Goal: Task Accomplishment & Management: Manage account settings

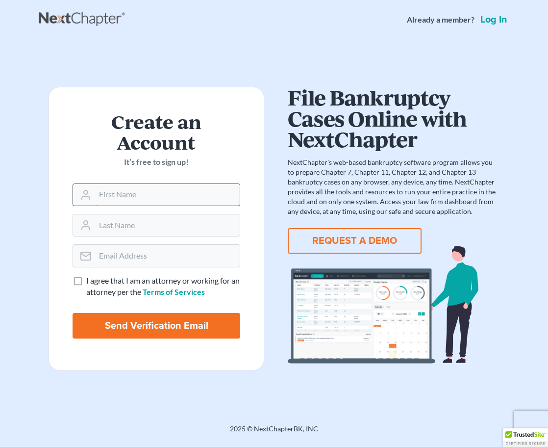
click at [182, 199] on input "text" at bounding box center [167, 195] width 145 height 22
type input "[PERSON_NAME]"
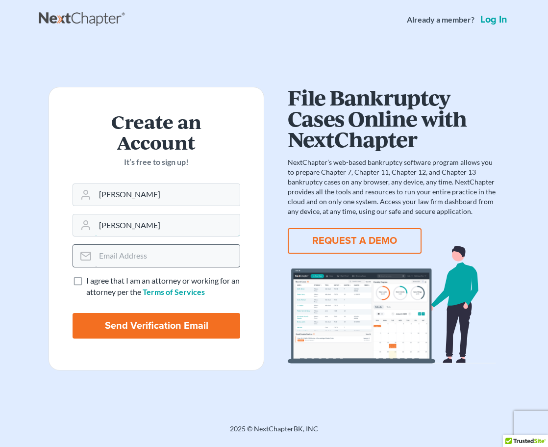
type input "[PERSON_NAME]"
click at [119, 260] on input "email" at bounding box center [167, 256] width 145 height 22
type input "[EMAIL_ADDRESS][DOMAIN_NAME]"
click at [86, 280] on label "I agree that I am an attorney or working for an attorney per the Terms of Servi…" at bounding box center [163, 286] width 154 height 23
click at [90, 280] on input "I agree that I am an attorney or working for an attorney per the Terms of Servi…" at bounding box center [93, 278] width 6 height 6
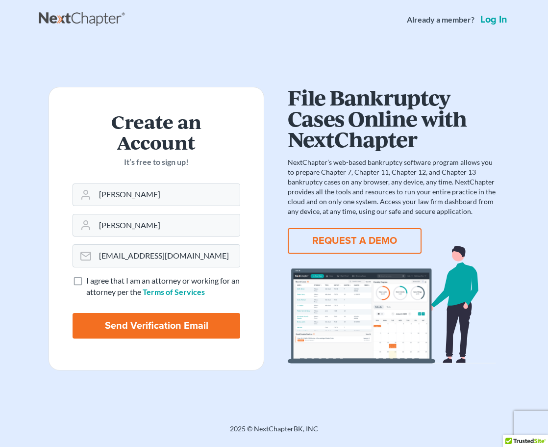
checkbox input "true"
click at [163, 325] on input "Send Verification Email" at bounding box center [157, 326] width 168 height 26
type input "Thinking..."
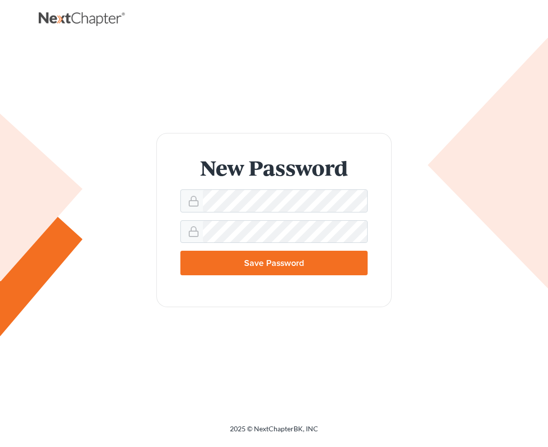
click at [312, 266] on input "Save Password" at bounding box center [273, 263] width 187 height 25
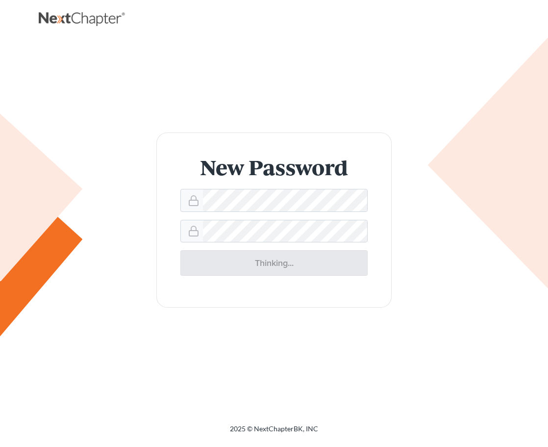
type input "Thinking..."
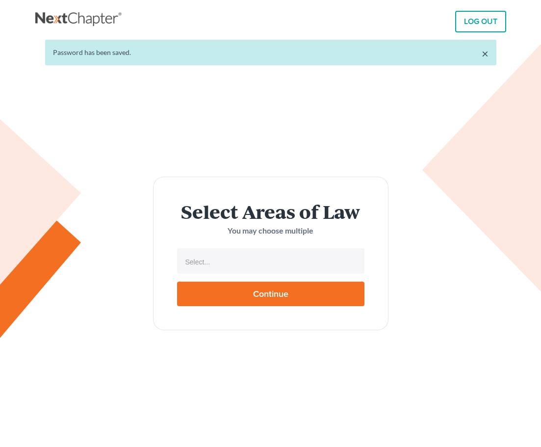
select select
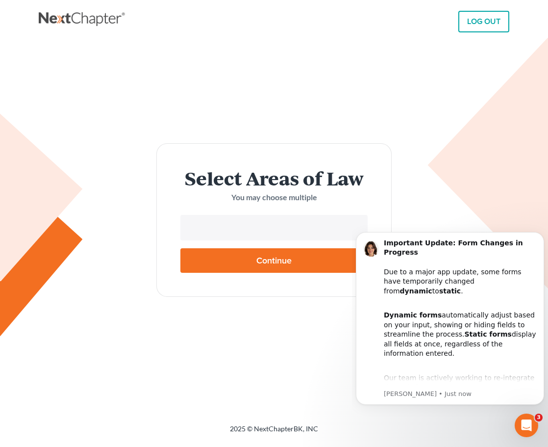
click at [236, 229] on input "text" at bounding box center [273, 228] width 174 height 15
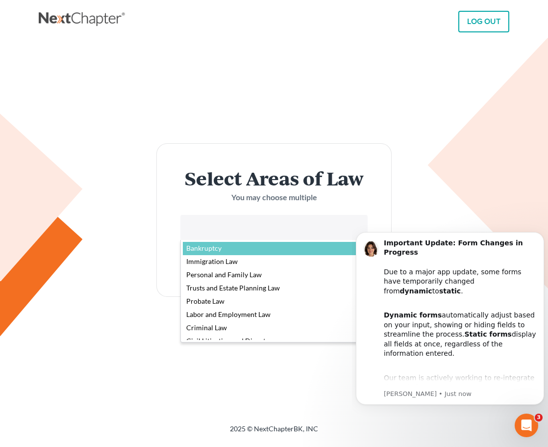
select select "4556"
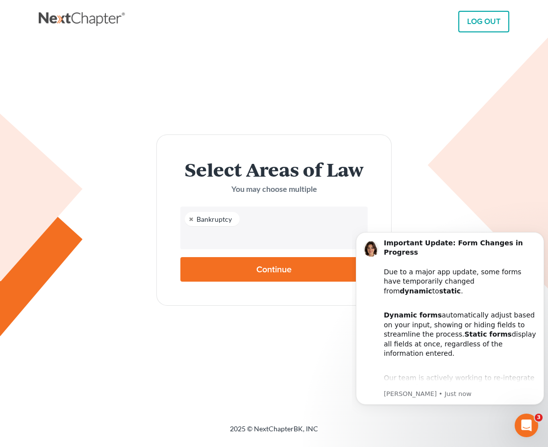
click at [214, 236] on input "text" at bounding box center [273, 237] width 174 height 15
click at [214, 238] on input "text" at bounding box center [273, 237] width 174 height 15
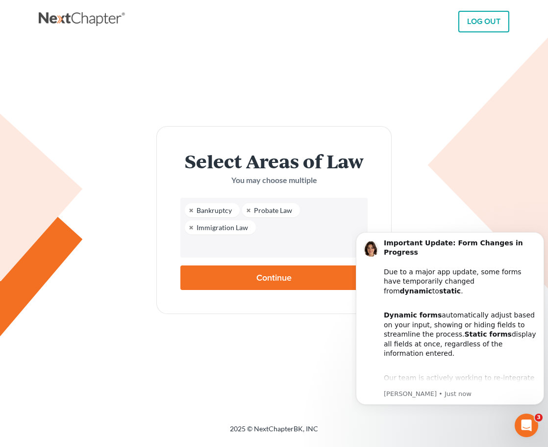
click at [214, 247] on input "text" at bounding box center [273, 245] width 174 height 15
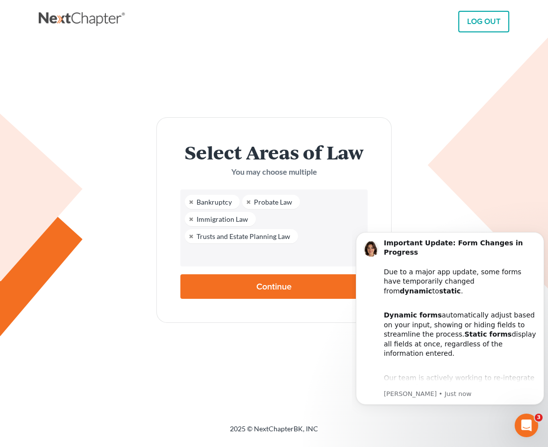
click at [213, 258] on input "text" at bounding box center [273, 254] width 174 height 15
click at [423, 181] on body "LOG OUT × Password has been saved. Select Areas of Law You may choose multiple …" at bounding box center [274, 223] width 548 height 447
click at [269, 288] on input "Continue" at bounding box center [273, 286] width 187 height 25
type input "Thinking..."
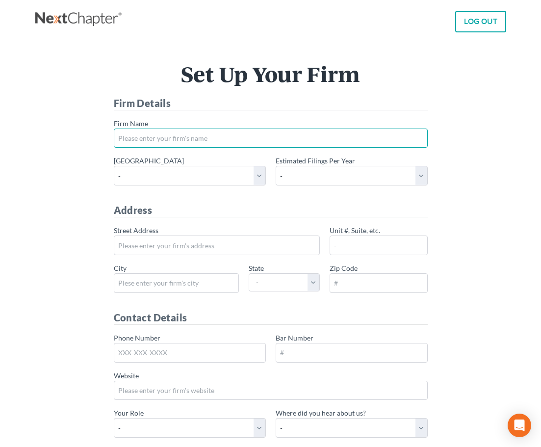
click at [214, 137] on input "* Firm Name" at bounding box center [271, 139] width 314 height 20
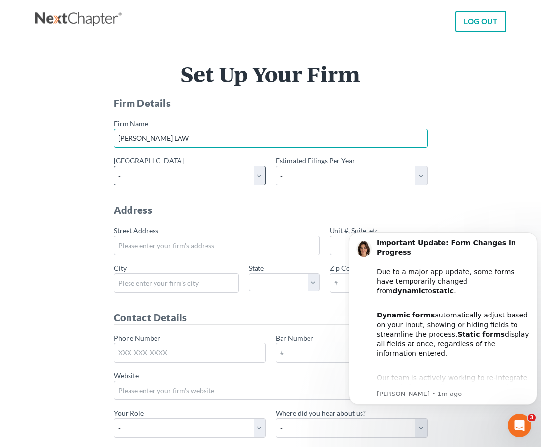
type input "[PERSON_NAME] LAW"
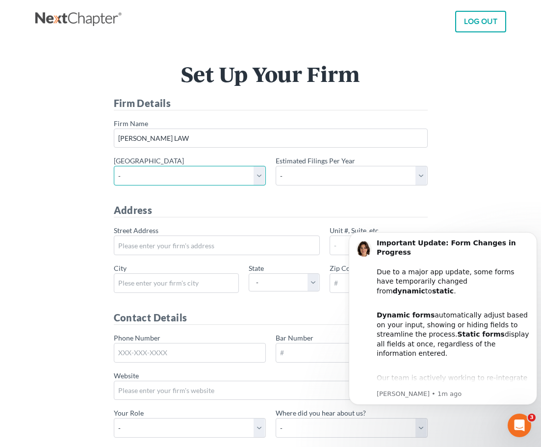
click at [258, 177] on select "- Alabama - Middle Alabama - Northern Alabama - Southern Alaska Arizona Arkansa…" at bounding box center [190, 176] width 152 height 20
select select "52"
click at [114, 166] on select "- Alabama - Middle Alabama - Northern Alabama - Southern Alaska Arizona Arkansa…" at bounding box center [190, 176] width 152 height 20
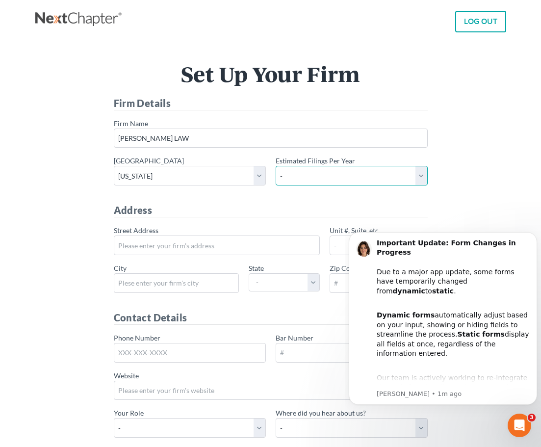
click at [420, 179] on select "- 1-10 11-50 50+" at bounding box center [352, 176] width 152 height 20
select select "10"
click at [276, 166] on select "- 1-10 11-50 50+" at bounding box center [352, 176] width 152 height 20
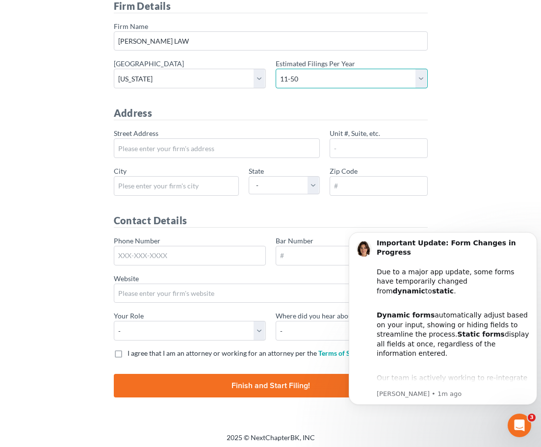
scroll to position [98, 0]
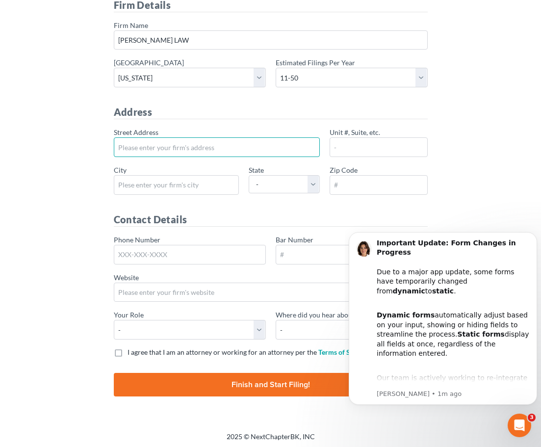
click at [253, 149] on input "* Street Address" at bounding box center [217, 147] width 206 height 20
type input "1550 S. WELLS AVE"
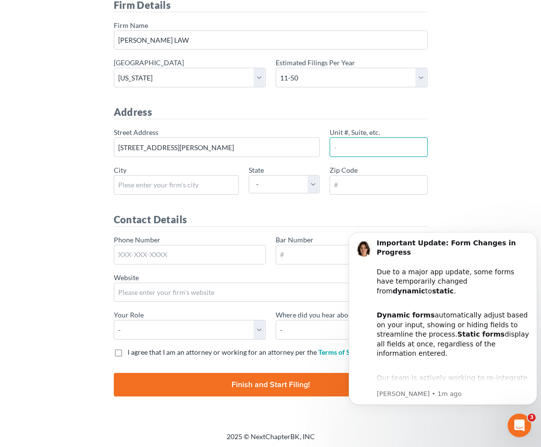
click at [356, 152] on input "Unit #, Suite, etc." at bounding box center [379, 147] width 98 height 20
type input "102"
type input "RENO"
click at [314, 187] on select "- AL AK AR AZ CA CO CT DE DC FL GA GU HI ID IL IN IA KS KY LA ME MD MA MI MN MS…" at bounding box center [284, 184] width 71 height 18
select select "NV"
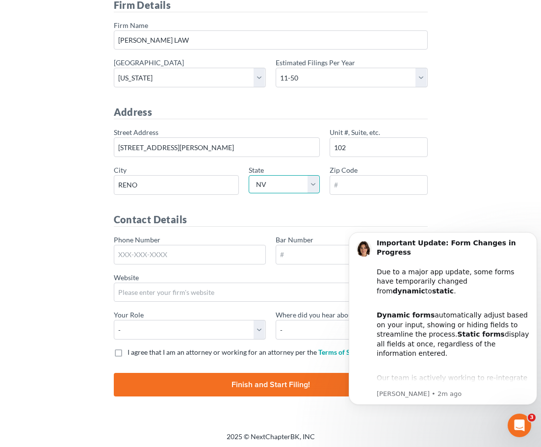
click at [249, 175] on select "- AL AK AR AZ CA CO CT DE DC FL GA GU HI ID IL IN IA KS KY LA ME MD MA MI MN MS…" at bounding box center [284, 184] width 71 height 18
click at [371, 186] on input "* Zip Code" at bounding box center [379, 185] width 98 height 20
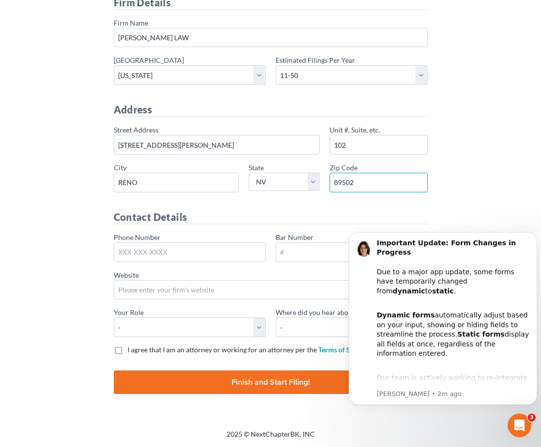
type input "89502"
click at [471, 213] on div "Set Up Your Firm Firm Details * Firm Name JERRY WRIGHT LAW * Primary district -…" at bounding box center [270, 184] width 461 height 443
click at [390, 395] on p "Emma • 2m ago" at bounding box center [453, 393] width 153 height 9
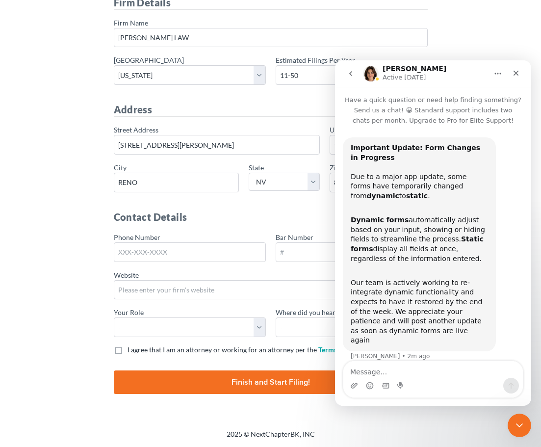
scroll to position [0, 0]
click at [518, 74] on icon "Close" at bounding box center [516, 73] width 8 height 8
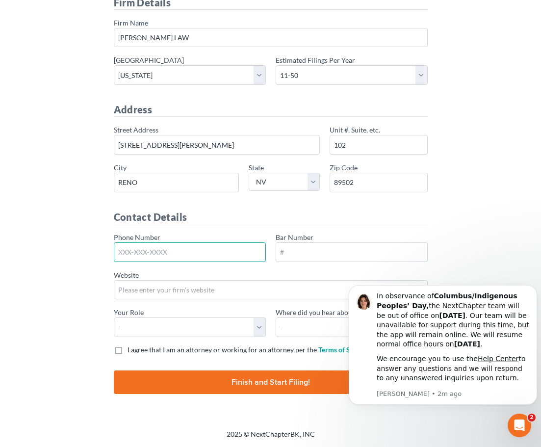
click at [205, 256] on input "Phone Number" at bounding box center [190, 252] width 152 height 20
type input "775-336-1061"
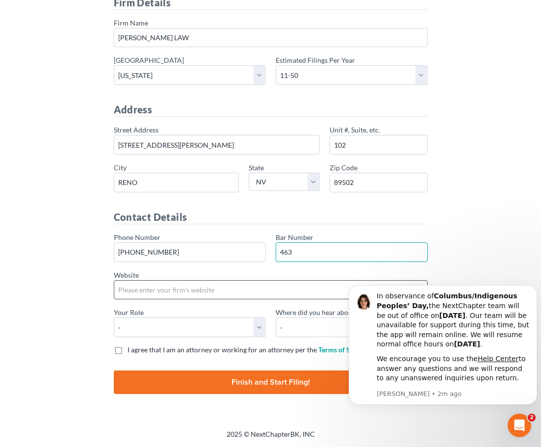
type input "463"
click at [166, 291] on input "Website" at bounding box center [271, 290] width 314 height 20
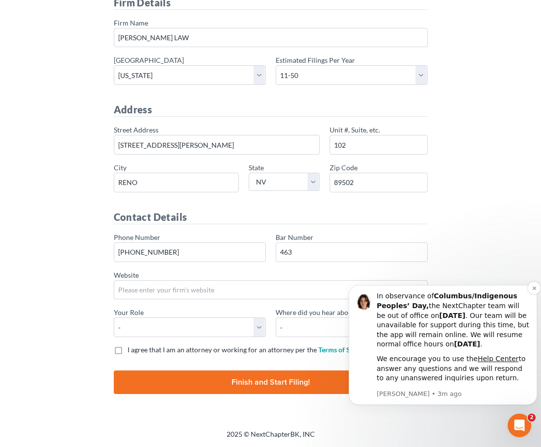
click at [393, 396] on p "Emma • 3m ago" at bounding box center [453, 393] width 153 height 9
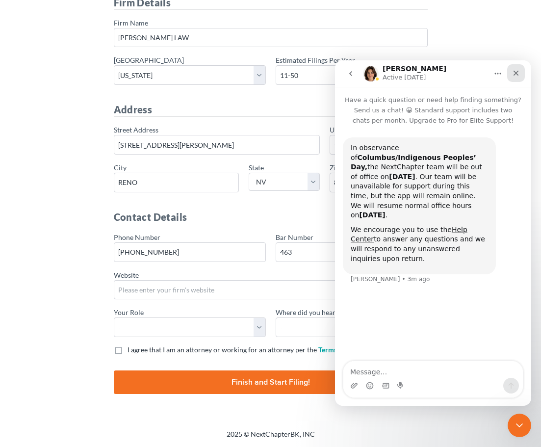
click at [516, 75] on icon "Close" at bounding box center [516, 73] width 8 height 8
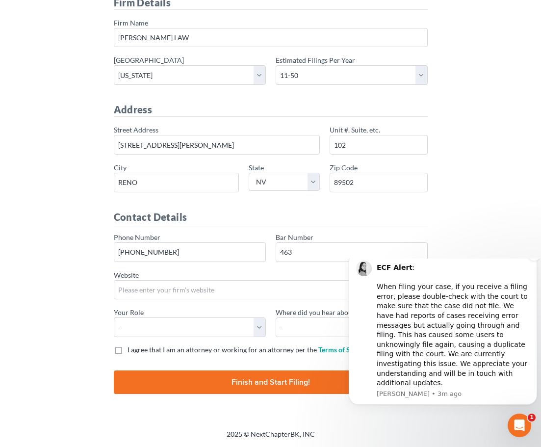
click at [410, 395] on p "Lindsey • 3m ago" at bounding box center [453, 393] width 153 height 9
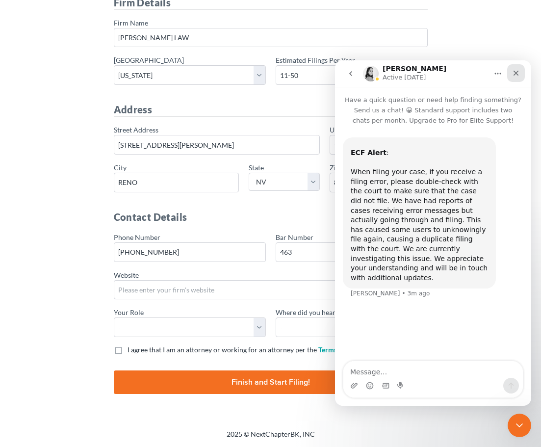
click at [519, 75] on icon "Close" at bounding box center [516, 73] width 8 height 8
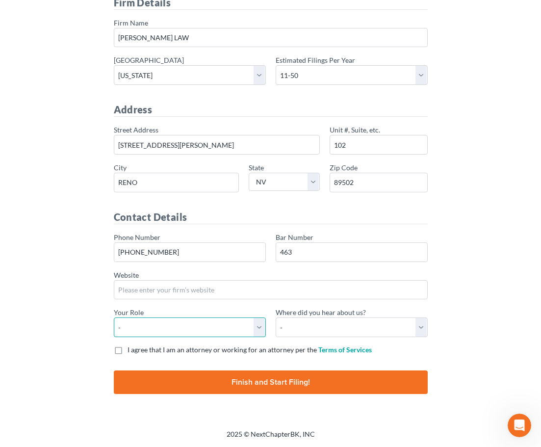
click at [261, 328] on select "- Attorney Paralegal Assistant" at bounding box center [190, 327] width 152 height 20
select select "paralegal"
click at [114, 317] on select "- Attorney Paralegal Assistant" at bounding box center [190, 327] width 152 height 20
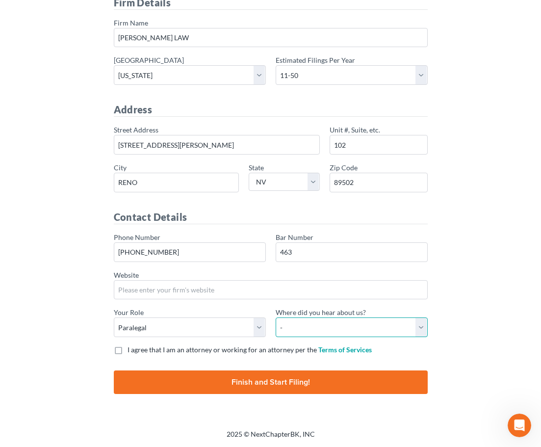
click at [416, 330] on select "- Bar association Capterra Clio Email Facebook Google Word of mouth Other" at bounding box center [352, 327] width 152 height 20
select select "Other"
click at [276, 317] on select "- Bar association Capterra Clio Email Facebook Google Word of mouth Other" at bounding box center [352, 327] width 152 height 20
click at [128, 349] on label "I agree that I am an attorney or working for an attorney per the Terms of Servi…" at bounding box center [250, 350] width 244 height 10
click at [131, 349] on input "I agree that I am an attorney or working for an attorney per the Terms of Servi…" at bounding box center [134, 348] width 6 height 6
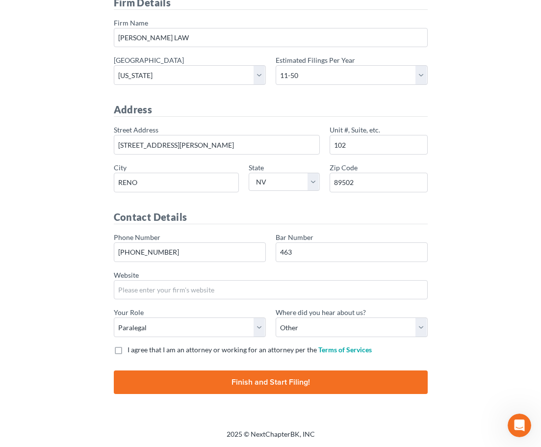
checkbox input "true"
click at [250, 385] on input "Finish and Start Filing!" at bounding box center [271, 382] width 314 height 24
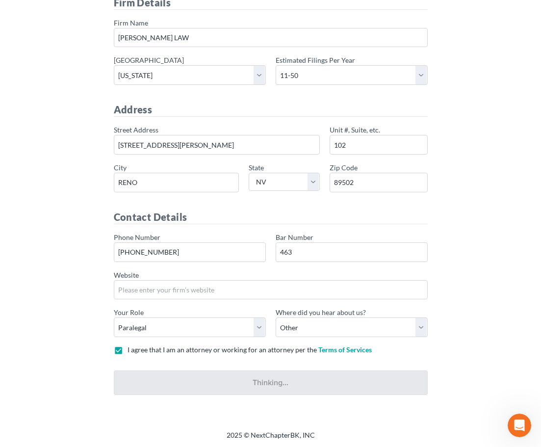
type input "Thinking..."
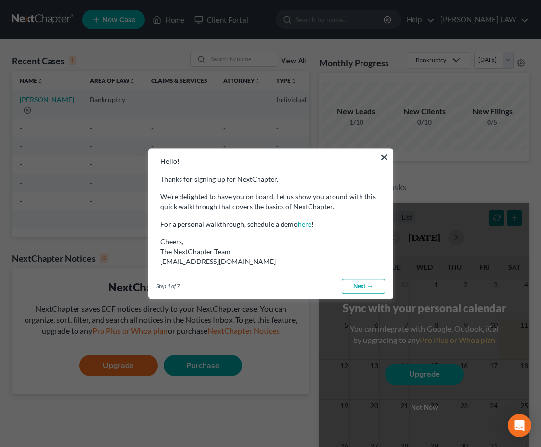
click at [363, 287] on link "Next →" at bounding box center [363, 287] width 43 height 16
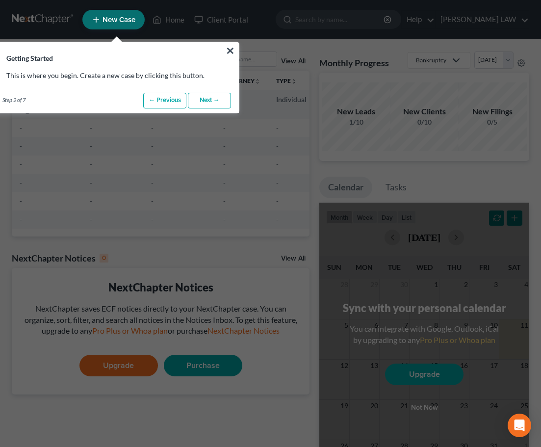
click at [212, 101] on link "Next →" at bounding box center [209, 101] width 43 height 16
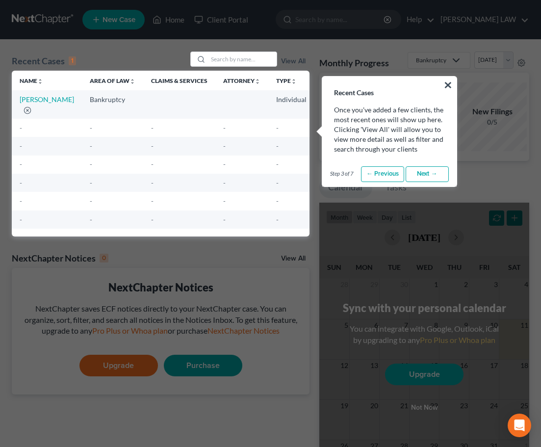
click at [419, 172] on link "Next →" at bounding box center [427, 174] width 43 height 16
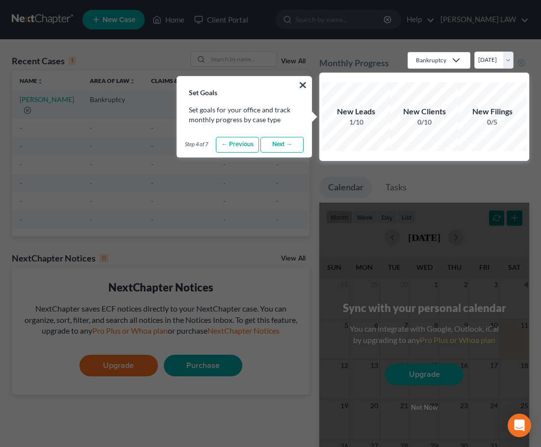
click at [279, 145] on link "Next →" at bounding box center [281, 145] width 43 height 16
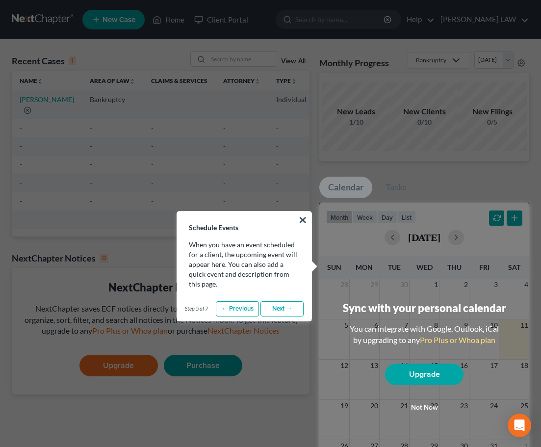
click at [273, 301] on link "Next →" at bounding box center [281, 309] width 43 height 16
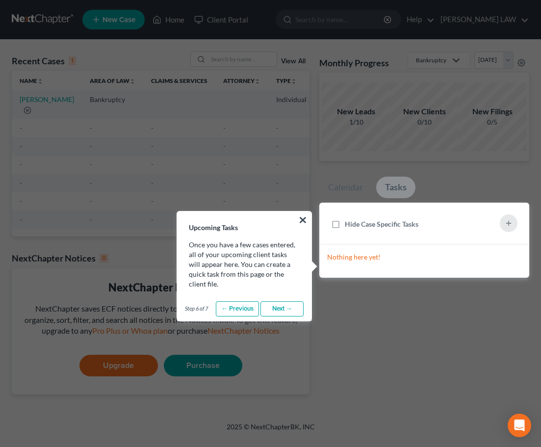
click at [273, 301] on link "Next →" at bounding box center [281, 309] width 43 height 16
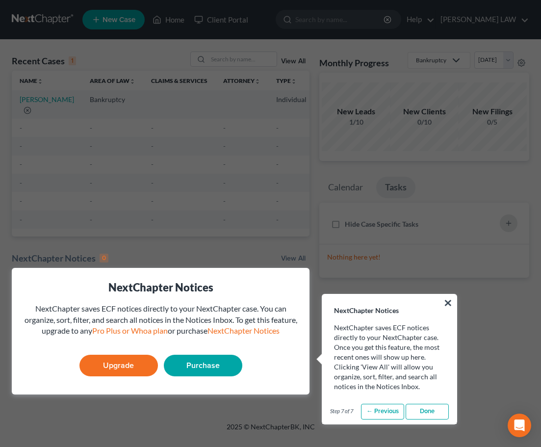
click at [422, 410] on link "Done" at bounding box center [427, 412] width 43 height 16
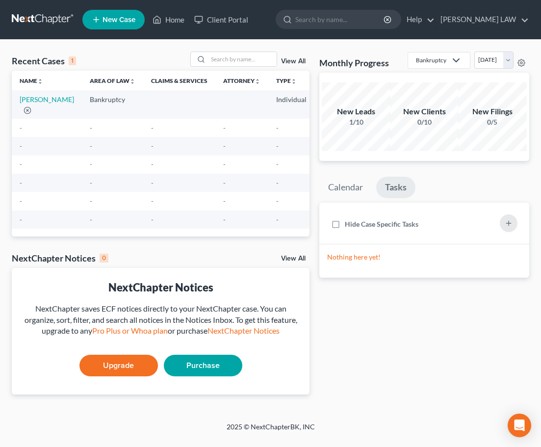
click at [126, 21] on span "New Case" at bounding box center [119, 19] width 33 height 7
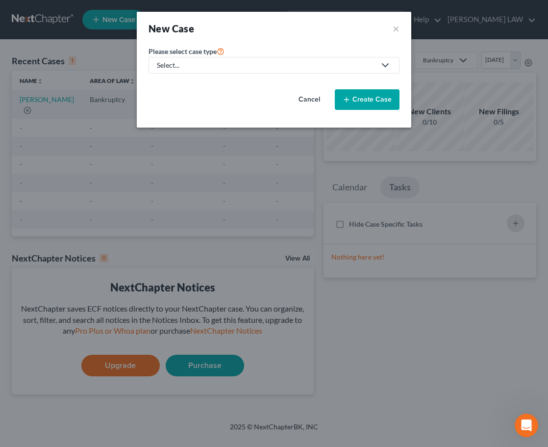
click at [385, 66] on polyline at bounding box center [386, 65] width 6 height 3
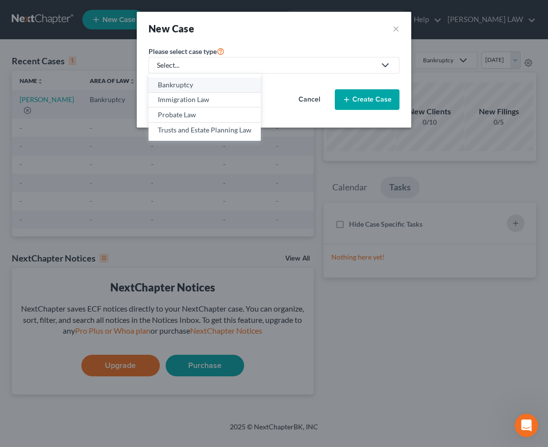
click at [175, 81] on div "Bankruptcy" at bounding box center [205, 85] width 94 height 10
select select "49"
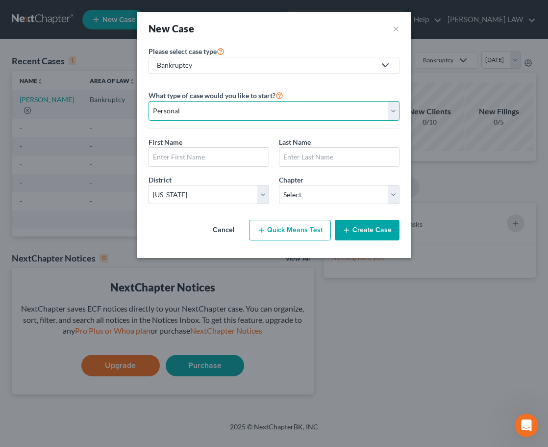
click at [396, 112] on select "Personal Business" at bounding box center [274, 111] width 251 height 20
click at [340, 86] on div "What type of case would you like to start? Personal Business First Name * Last …" at bounding box center [274, 146] width 251 height 130
click at [226, 158] on input "text" at bounding box center [209, 157] width 120 height 19
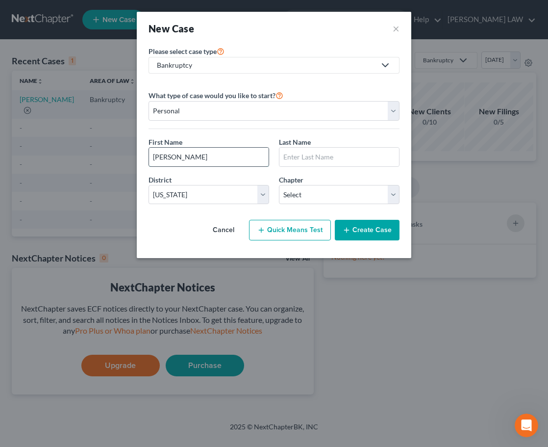
type input "[PERSON_NAME]"
click at [303, 156] on input "text" at bounding box center [340, 157] width 120 height 19
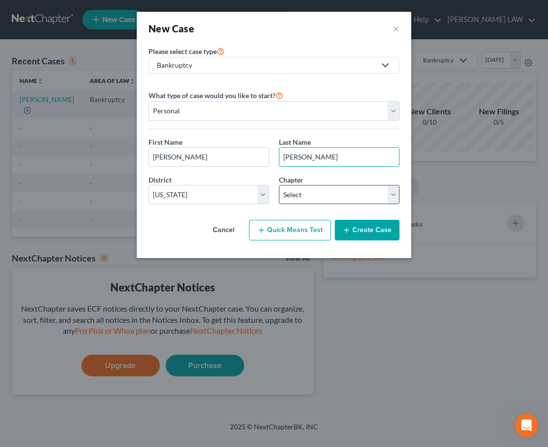
type input "Diaz"
click at [392, 195] on select "Select 7 11 12 13" at bounding box center [339, 195] width 121 height 20
select select "0"
click at [279, 185] on select "Select 7 11 12 13" at bounding box center [339, 195] width 121 height 20
click at [396, 197] on select "Select 7 11 12 13" at bounding box center [339, 195] width 121 height 20
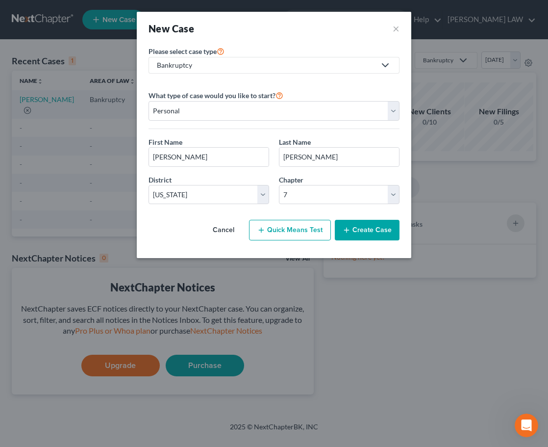
click at [395, 178] on div "Chapter * Select 7 11 12 13" at bounding box center [339, 190] width 130 height 30
click at [376, 231] on button "Create Case" at bounding box center [367, 230] width 65 height 21
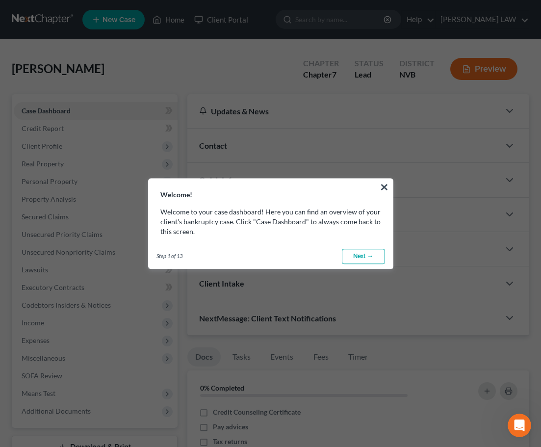
click at [363, 257] on link "Next →" at bounding box center [363, 257] width 43 height 16
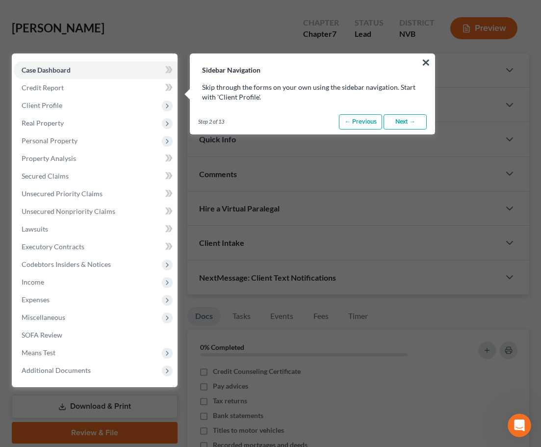
scroll to position [45, 0]
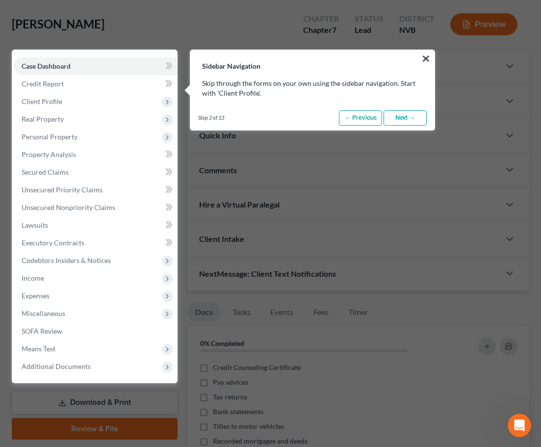
click at [402, 115] on link "Next →" at bounding box center [405, 118] width 43 height 16
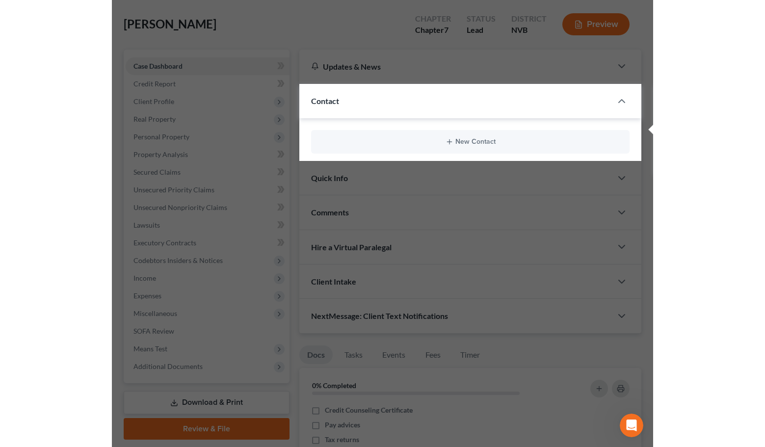
scroll to position [79, 0]
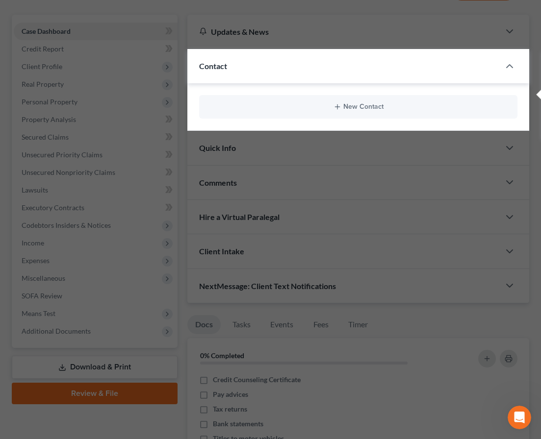
click at [370, 107] on button "New Contact" at bounding box center [358, 107] width 303 height 8
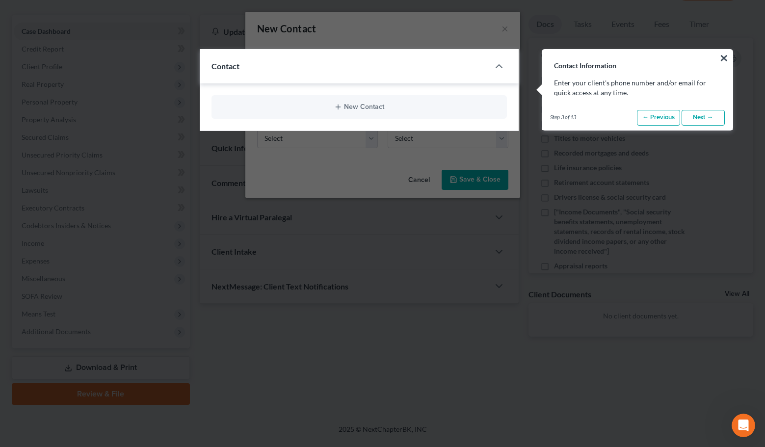
click at [548, 117] on link "Next →" at bounding box center [702, 118] width 43 height 16
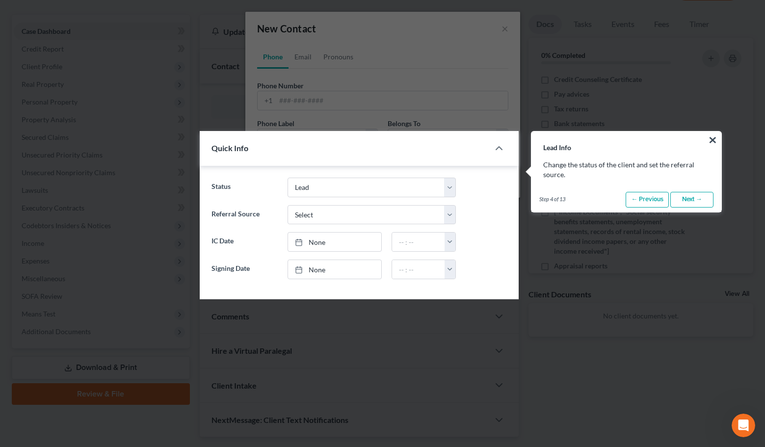
scroll to position [161, 0]
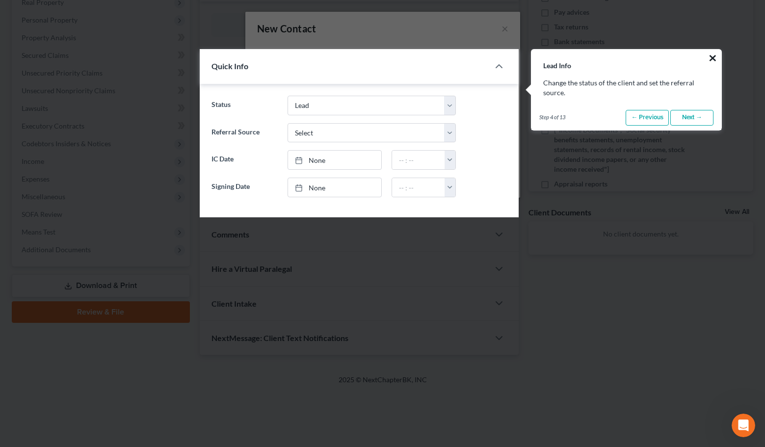
click at [548, 59] on button "×" at bounding box center [712, 58] width 9 height 16
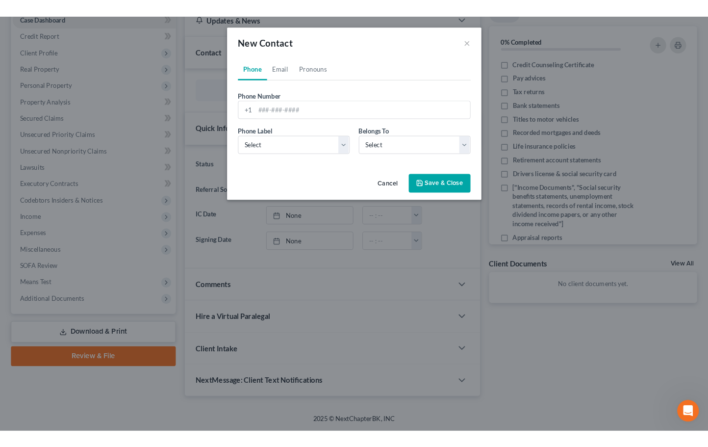
scroll to position [107, 0]
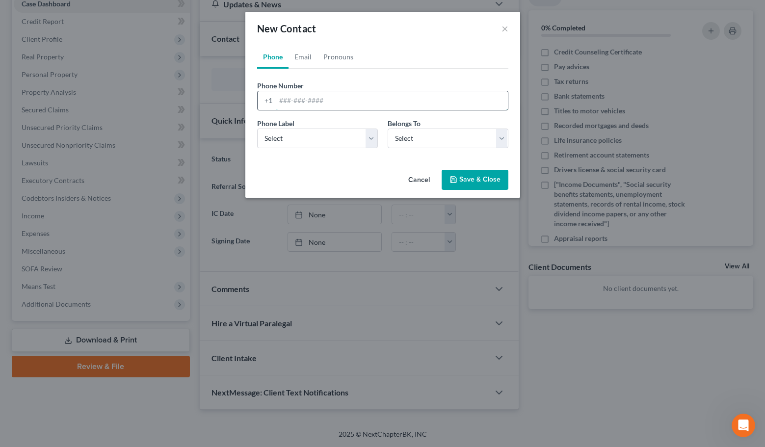
click at [320, 103] on input "tel" at bounding box center [392, 100] width 232 height 19
drag, startPoint x: 415, startPoint y: 320, endPoint x: 466, endPoint y: 270, distance: 72.1
click at [415, 320] on div "New Contact × Phone Email Pronouns Phone Number * +1 Ext. Phone Label * Select …" at bounding box center [382, 223] width 765 height 447
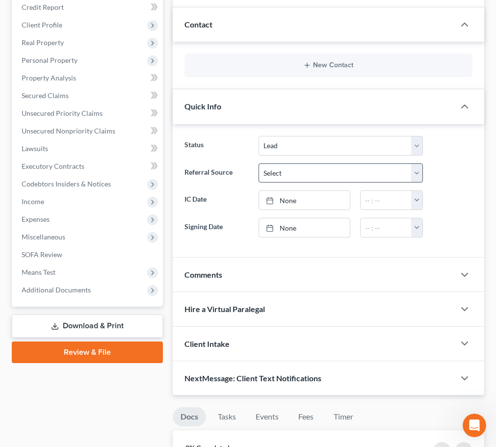
scroll to position [147, 0]
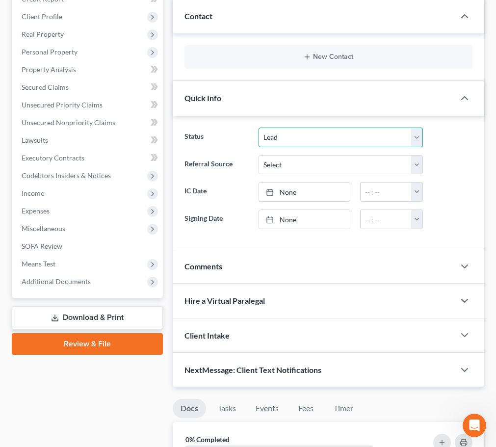
click at [417, 142] on select "Discharged Discharged & Reported Discharge Litigation Dismissal Notice Dismisse…" at bounding box center [340, 138] width 164 height 20
select select "9"
click at [258, 128] on select "Discharged Discharged & Reported Discharge Litigation Dismissal Notice Dismisse…" at bounding box center [340, 138] width 164 height 20
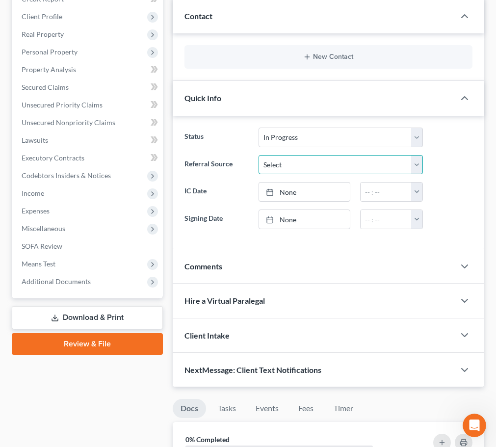
click at [418, 165] on select "Select Word Of Mouth Previous Clients Direct Mail Website Google Search Modern …" at bounding box center [340, 165] width 164 height 20
select select "1"
click at [258, 155] on select "Select Word Of Mouth Previous Clients Direct Mail Website Google Search Modern …" at bounding box center [340, 165] width 164 height 20
click at [419, 198] on button "button" at bounding box center [416, 191] width 11 height 19
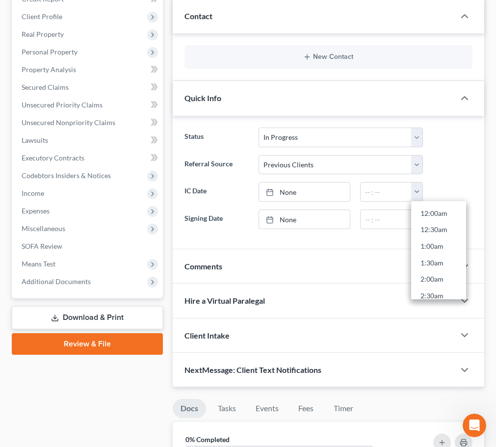
click at [446, 170] on div "Referral Source Select Word Of Mouth Previous Clients Direct Mail Website Googl…" at bounding box center [329, 165] width 298 height 20
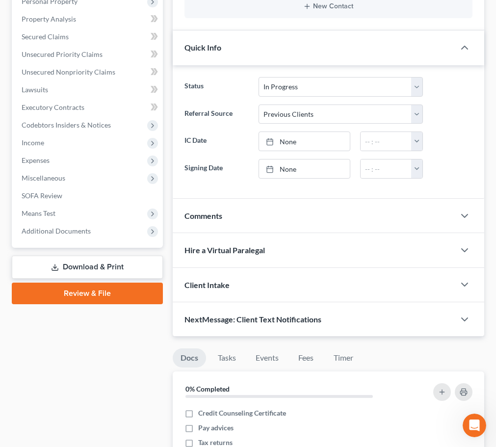
scroll to position [245, 0]
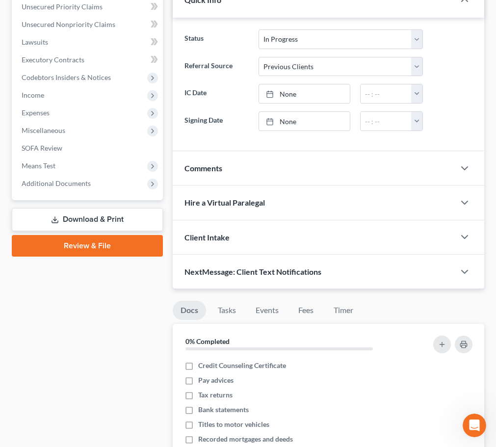
click at [374, 233] on div "Client Intake" at bounding box center [314, 237] width 282 height 34
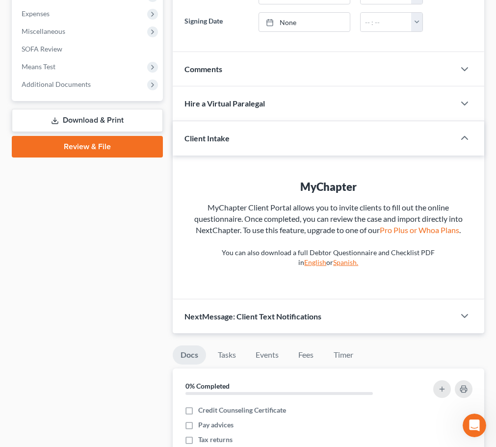
scroll to position [392, 0]
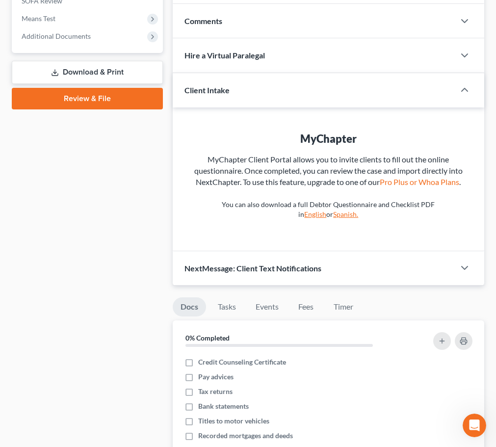
click at [412, 92] on div "Client Intake" at bounding box center [307, 90] width 268 height 34
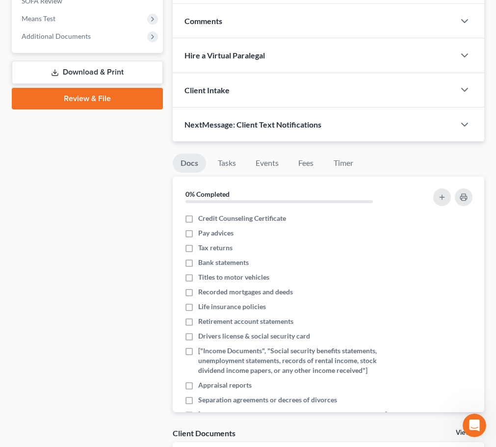
click at [412, 92] on div "Client Intake" at bounding box center [314, 90] width 282 height 34
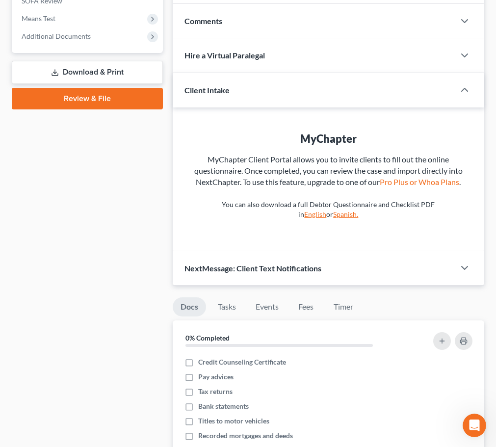
click at [358, 216] on link "Spanish." at bounding box center [345, 214] width 25 height 8
click at [326, 216] on link "English" at bounding box center [315, 214] width 22 height 8
click at [465, 93] on icon "button" at bounding box center [465, 90] width 12 height 12
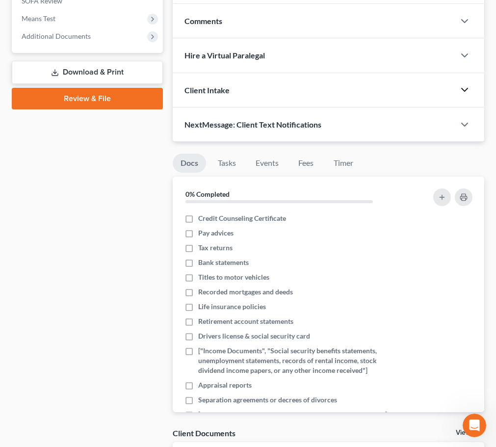
click at [374, 94] on div "Client Intake" at bounding box center [314, 90] width 282 height 34
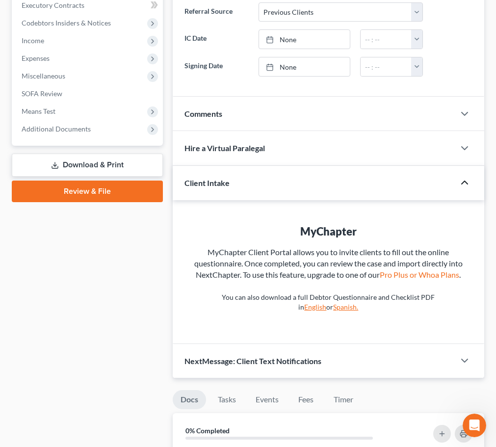
scroll to position [294, 0]
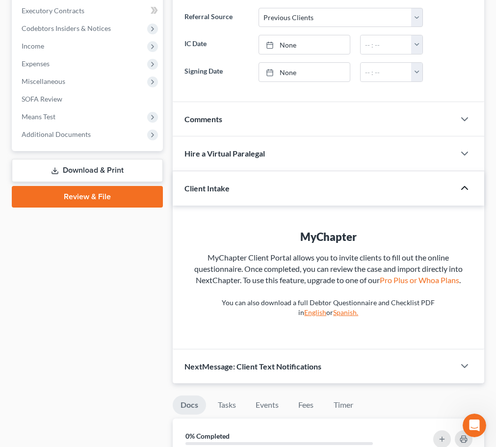
click at [394, 121] on div "Comments" at bounding box center [314, 119] width 282 height 34
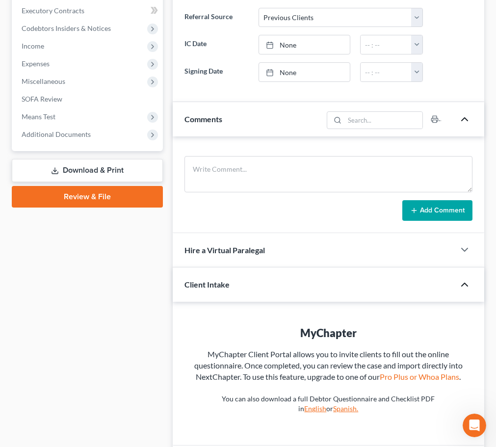
click at [464, 120] on icon "button" at bounding box center [465, 119] width 12 height 12
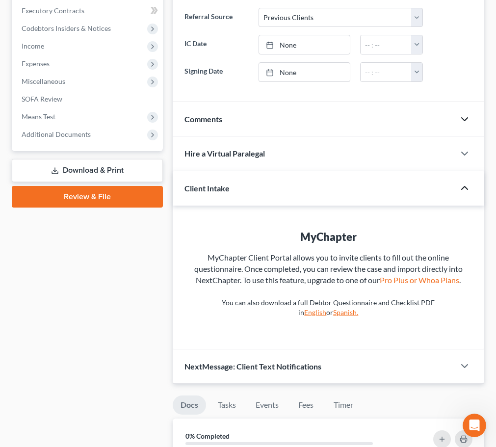
click at [464, 188] on icon "button" at bounding box center [465, 188] width 12 height 12
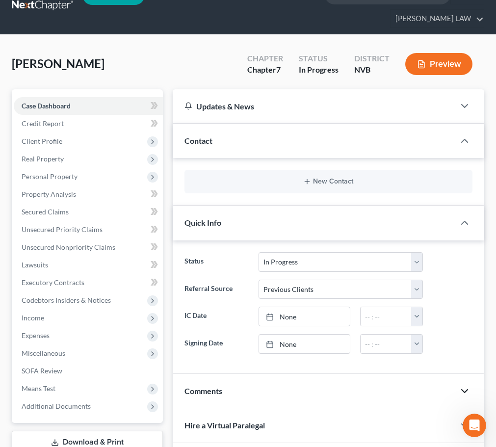
scroll to position [0, 0]
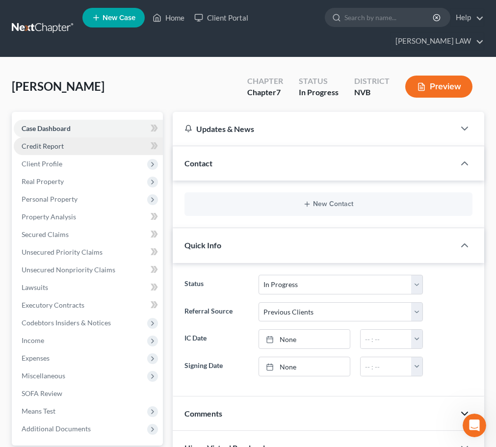
click at [100, 145] on link "Credit Report" at bounding box center [88, 146] width 149 height 18
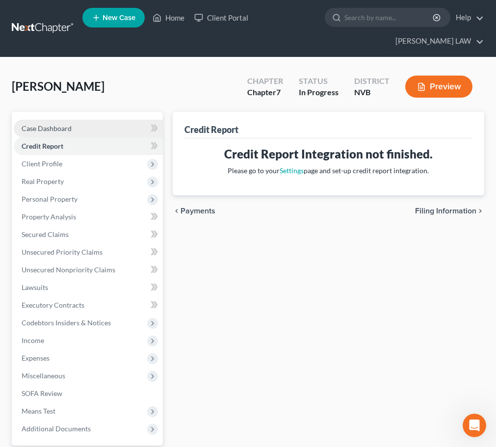
click at [88, 130] on link "Case Dashboard" at bounding box center [88, 129] width 149 height 18
select select "9"
select select "1"
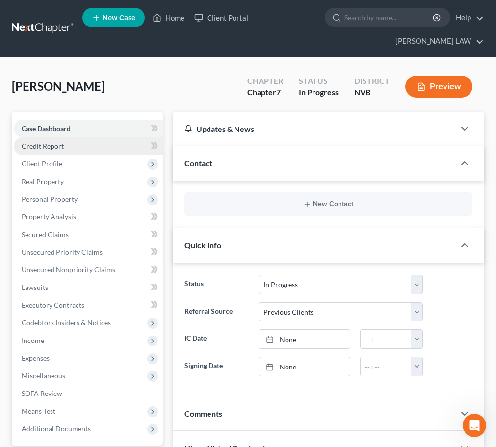
click at [81, 148] on link "Credit Report" at bounding box center [88, 146] width 149 height 18
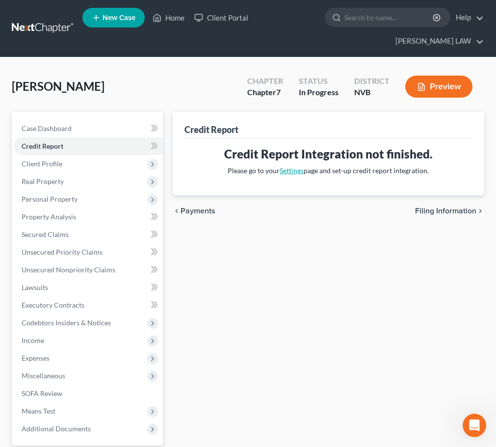
click at [293, 172] on link "Settings" at bounding box center [292, 170] width 24 height 8
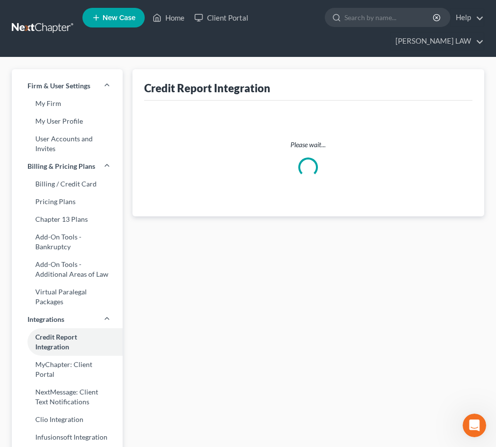
select select "31"
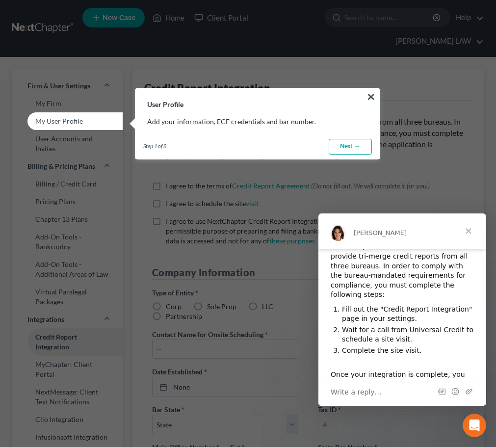
scroll to position [98, 0]
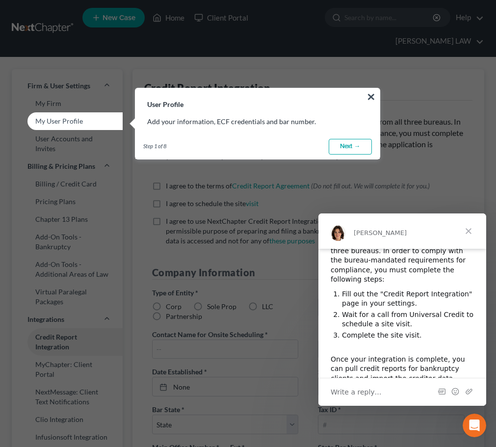
click at [467, 229] on span "Close" at bounding box center [468, 230] width 35 height 35
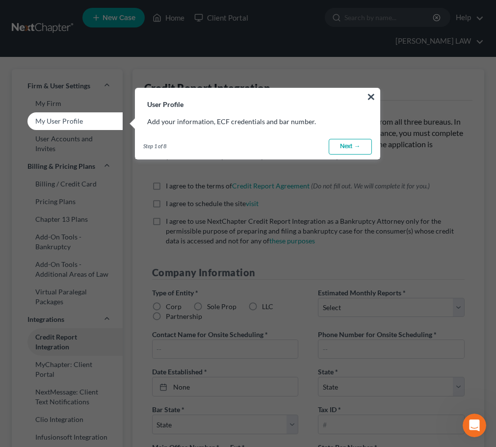
click at [347, 143] on link "Next →" at bounding box center [350, 147] width 43 height 16
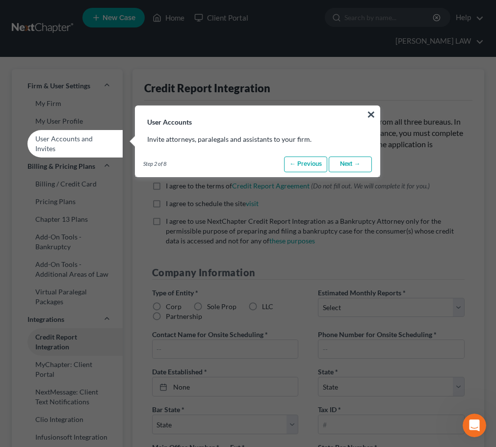
click at [350, 165] on link "Next →" at bounding box center [350, 164] width 43 height 16
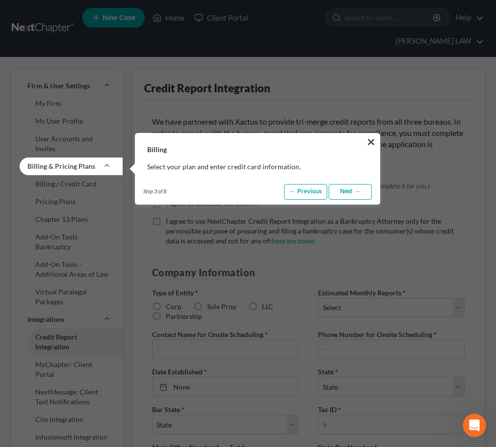
click at [350, 195] on link "Next →" at bounding box center [350, 192] width 43 height 16
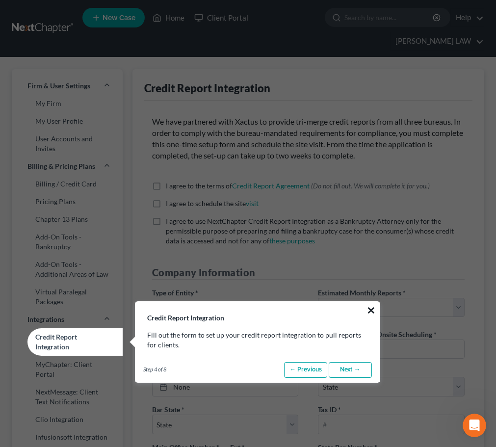
click at [373, 307] on button "×" at bounding box center [370, 310] width 9 height 16
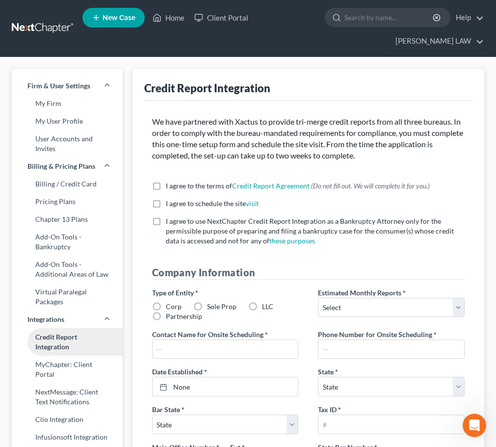
click at [84, 350] on link "Credit Report Integration" at bounding box center [67, 341] width 111 height 27
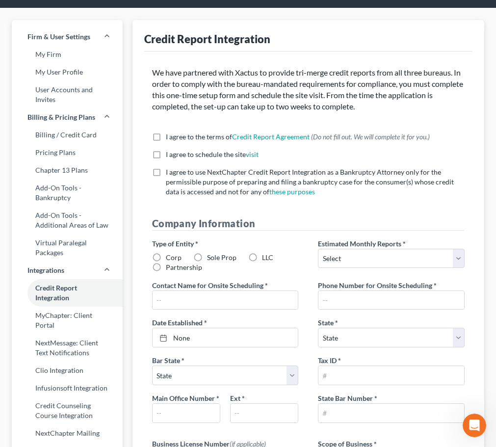
click at [166, 136] on label "I agree to the terms of Credit Report Agreement * (Do not fill out. We will com…" at bounding box center [298, 137] width 264 height 10
click at [170, 136] on input "I agree to the terms of Credit Report Agreement * (Do not fill out. We will com…" at bounding box center [173, 135] width 6 height 6
checkbox input "true"
click at [166, 155] on label "I agree to schedule the site visit *" at bounding box center [212, 155] width 93 height 10
click at [170, 155] on input "I agree to schedule the site visit *" at bounding box center [173, 153] width 6 height 6
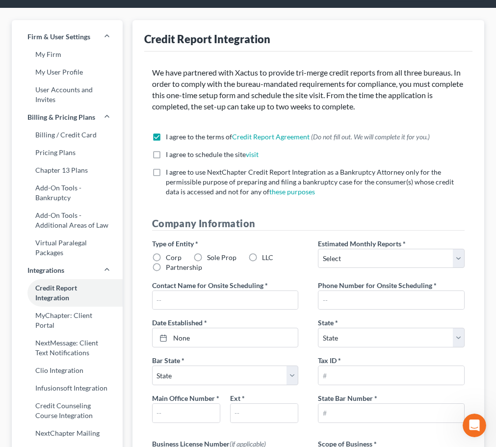
checkbox input "true"
click at [166, 174] on label "I agree to use NextChapter Credit Report Integration as a Bankruptcy Attorney o…" at bounding box center [315, 181] width 299 height 29
click at [170, 174] on input "I agree to use NextChapter Credit Report Integration as a Bankruptcy Attorney o…" at bounding box center [173, 170] width 6 height 6
checkbox input "true"
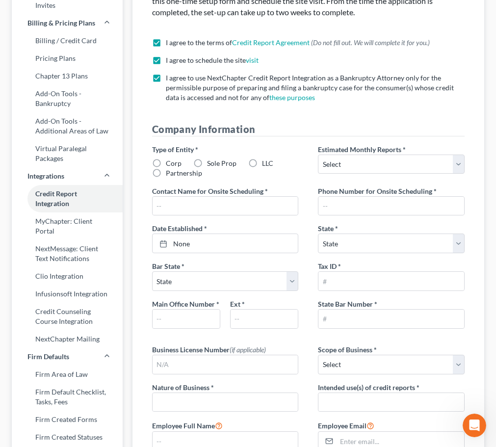
scroll to position [147, 0]
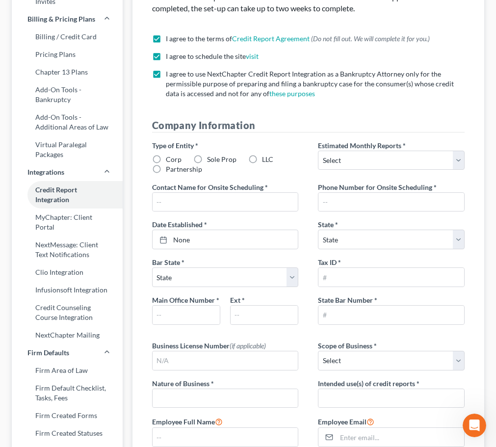
click at [262, 159] on label "LLC" at bounding box center [267, 160] width 11 height 10
click at [266, 159] on input "LLC" at bounding box center [269, 158] width 6 height 6
radio input "true"
click at [454, 161] on select "Select 1-4 5-10 11-20 21-40 41-60 61-80 81-100 More than 100" at bounding box center [391, 161] width 147 height 20
select select "1"
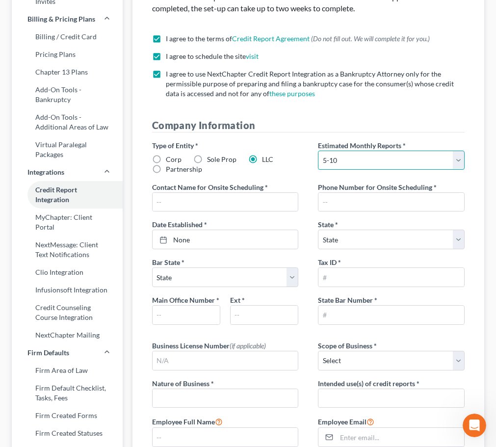
click at [318, 151] on select "Select 1-4 5-10 11-20 21-40 41-60 61-80 81-100 More than 100" at bounding box center [391, 161] width 147 height 20
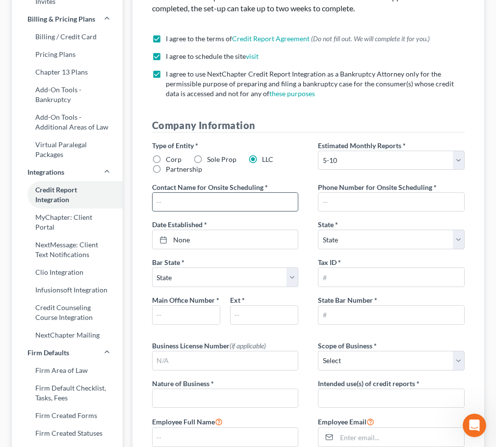
click at [258, 204] on input "text" at bounding box center [226, 202] width 146 height 19
type input "J"
type input "JOEL PARRA"
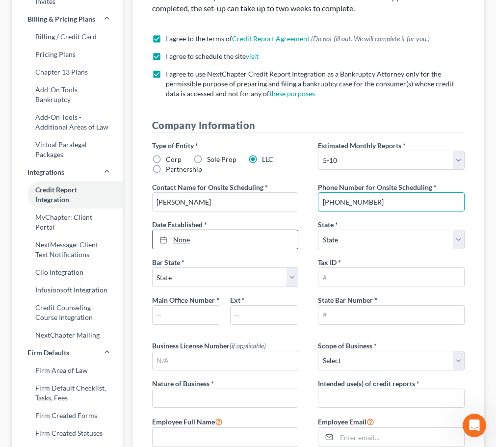
type input "(775) 3361061"
click at [166, 238] on icon at bounding box center [163, 240] width 8 height 8
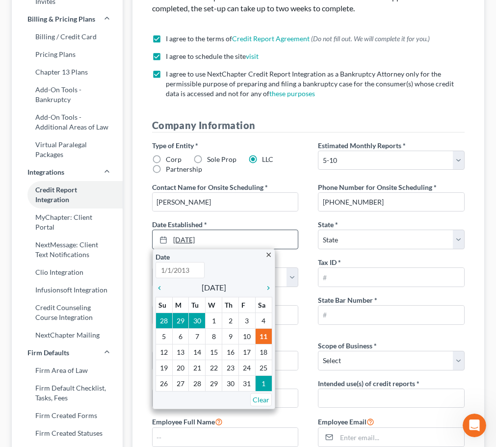
type input "10/11/2025"
type input "1/7/1981"
click at [284, 258] on div "Bar State * State AL AK AR AZ CA CO CT DE DC FL GA GU HI ID IL IN IA KS KY LA M…" at bounding box center [225, 272] width 166 height 30
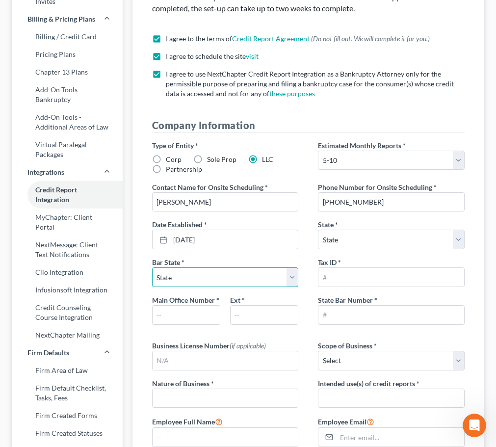
click at [294, 279] on select "State AL AK AR AZ CA CO CT DE DC FL GA GU HI ID IL IN IA KS KY LA ME MD MA MI M…" at bounding box center [225, 277] width 147 height 20
select select "31"
click at [152, 267] on select "State AL AK AR AZ CA CO CT DE DC FL GA GU HI ID IL IN IA KS KY LA ME MD MA MI M…" at bounding box center [225, 277] width 147 height 20
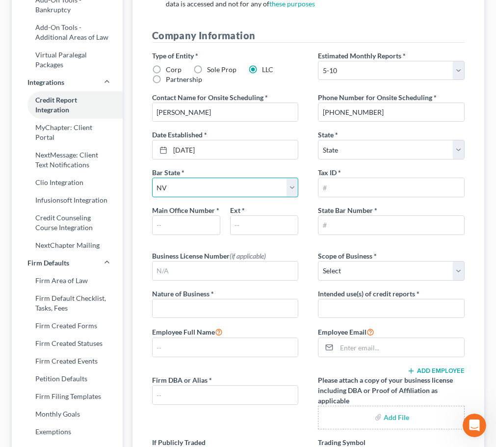
scroll to position [245, 0]
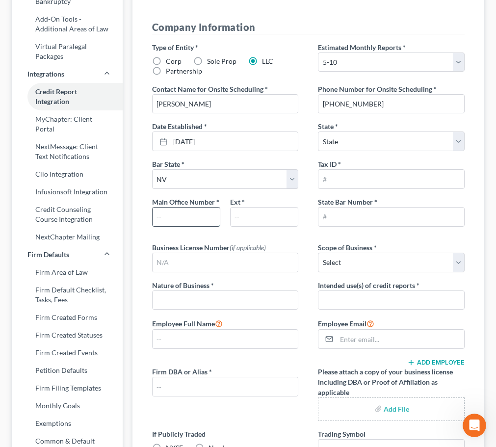
click at [192, 213] on input "text" at bounding box center [186, 216] width 67 height 19
type input "1"
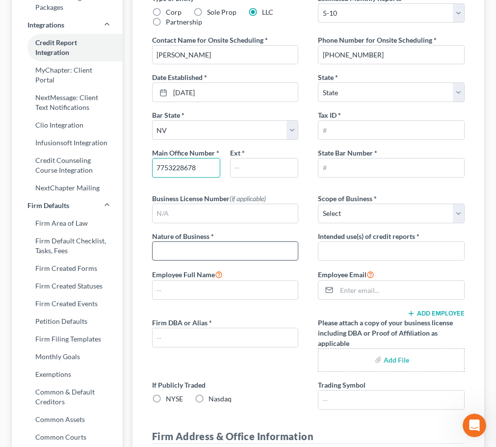
type input "7753228678"
click at [243, 251] on input "text" at bounding box center [226, 251] width 146 height 19
type input "LAW PRACTICE"
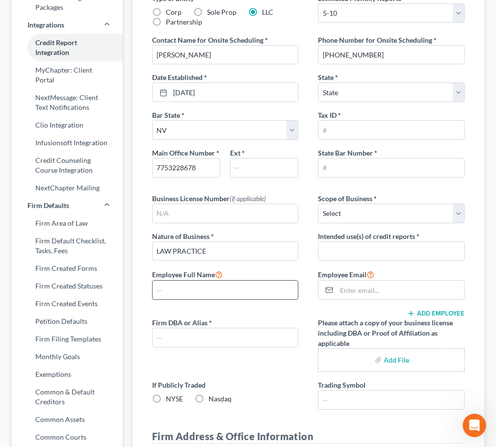
click at [176, 291] on input "text" at bounding box center [226, 290] width 146 height 19
type input "JOEL PARRA"
click at [302, 268] on div "Employee Full Name JOEL PARRA" at bounding box center [225, 283] width 166 height 31
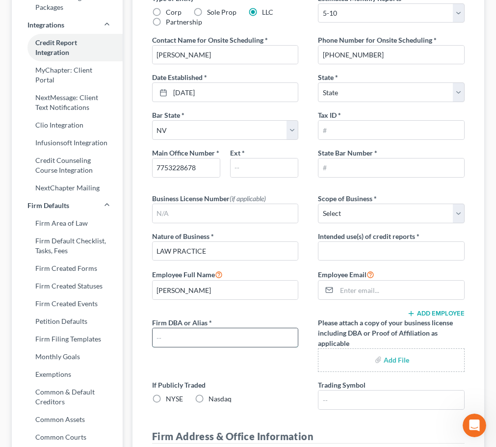
click at [261, 339] on input "text" at bounding box center [226, 337] width 146 height 19
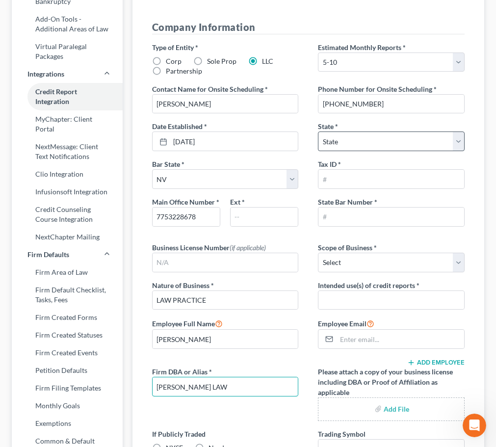
type input "JERRY WRIGHT LAW"
click at [459, 146] on select "State AL AK AR AZ CA CO CT DE DC FL GA GU HI ID IL IN IA KS KY LA ME MD MA MI M…" at bounding box center [391, 141] width 147 height 20
select select "31"
click at [318, 131] on select "State AL AK AR AZ CA CO CT DE DC FL GA GU HI ID IL IN IA KS KY LA ME MD MA MI M…" at bounding box center [391, 141] width 147 height 20
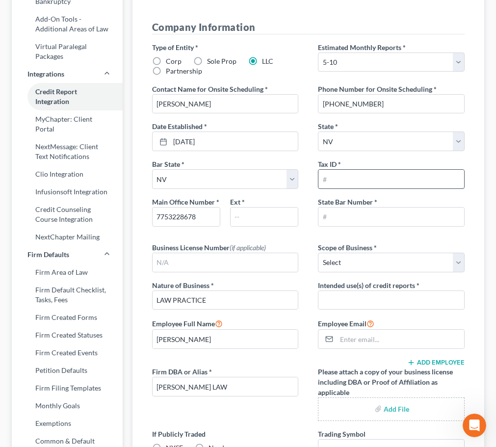
click at [377, 179] on input "text" at bounding box center [391, 179] width 146 height 19
click at [368, 216] on input "text" at bounding box center [391, 216] width 146 height 19
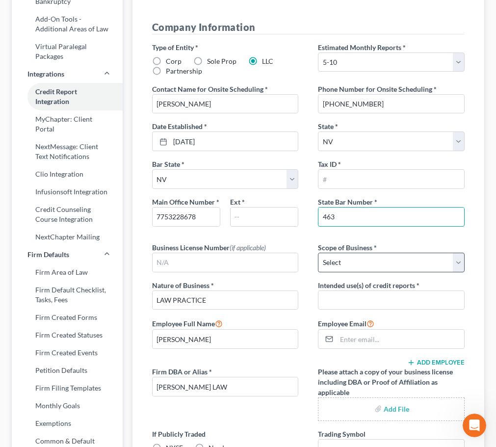
type input "463"
click at [458, 265] on select "Select Local Regional National" at bounding box center [391, 263] width 147 height 20
select select "0"
click at [318, 253] on select "Select Local Regional National" at bounding box center [391, 263] width 147 height 20
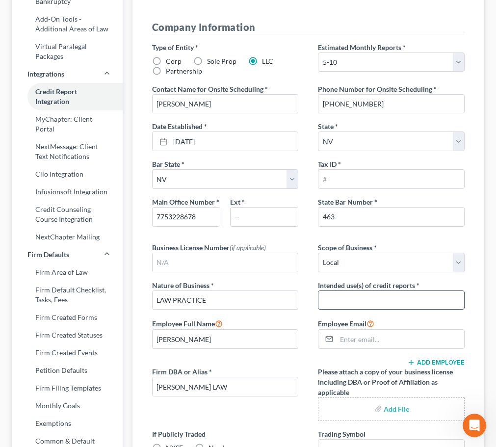
click at [360, 302] on input "text" at bounding box center [391, 300] width 146 height 19
type input "FOR"
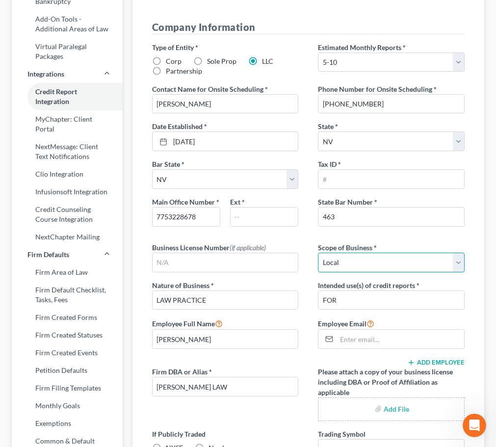
click at [457, 260] on select "Select Local Regional National" at bounding box center [391, 263] width 147 height 20
select select "1"
click at [318, 253] on select "Select Local Regional National" at bounding box center [391, 263] width 147 height 20
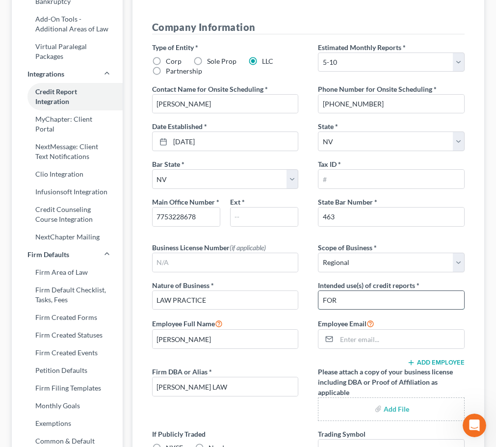
click at [373, 301] on input "FOR" at bounding box center [391, 300] width 146 height 19
click at [398, 337] on input "email" at bounding box center [400, 339] width 128 height 19
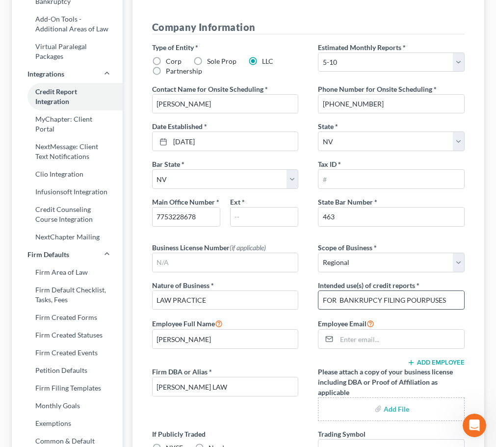
click at [372, 298] on input "FOR BANKRUPCY FILING POURPUSES" at bounding box center [391, 300] width 146 height 19
click at [455, 301] on input "FOR BANKRUTCY FILING POURPUSES" at bounding box center [391, 300] width 146 height 19
click at [419, 301] on input "FOR BANKRUTCY FILING POURPUSES" at bounding box center [391, 300] width 146 height 19
click at [427, 300] on input "FOR BANKRUTCY FILING PURPUSES" at bounding box center [391, 300] width 146 height 19
type input "FOR BANKRUTCY FILING PURPOSES"
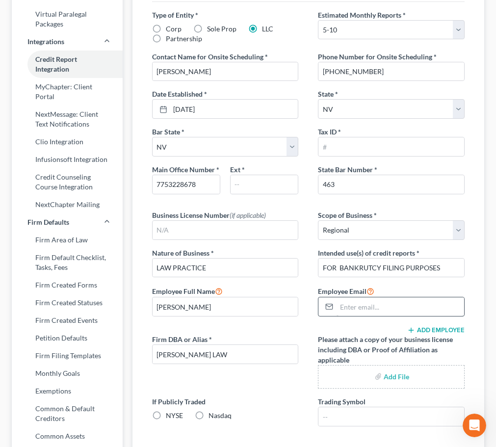
scroll to position [294, 0]
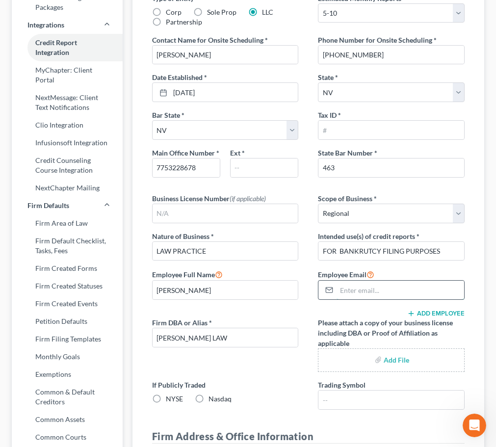
click at [391, 289] on input "email" at bounding box center [400, 290] width 128 height 19
type input "nvjpcenter@gmail.com"
click at [467, 269] on div "Employee Email nvjpcenter@gmail.com" at bounding box center [391, 283] width 166 height 31
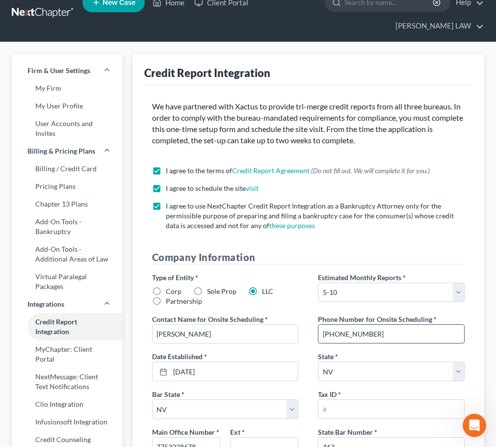
scroll to position [0, 0]
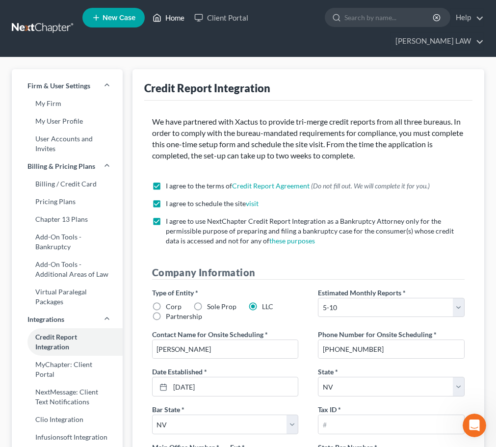
click at [165, 18] on link "Home" at bounding box center [169, 18] width 42 height 18
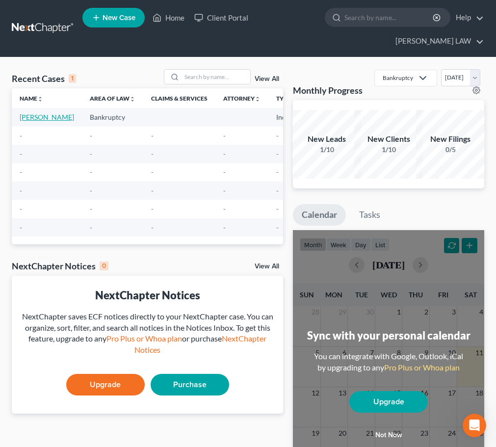
click at [31, 121] on link "Diaz, Maria" at bounding box center [47, 117] width 54 height 8
select select "9"
select select "1"
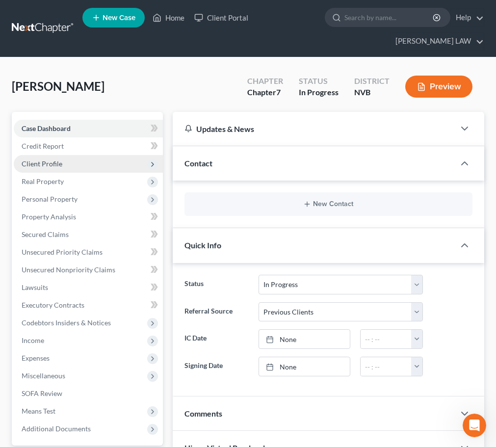
click at [53, 165] on span "Client Profile" at bounding box center [42, 163] width 41 height 8
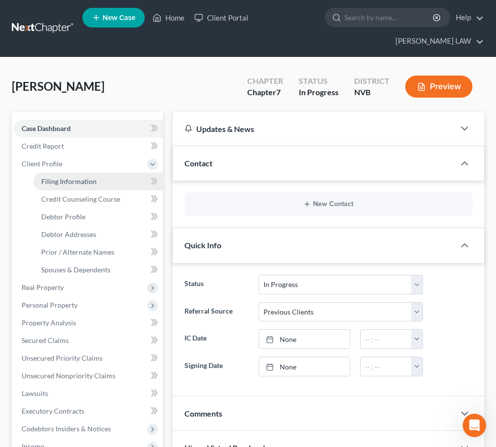
click at [74, 180] on span "Filing Information" at bounding box center [68, 181] width 55 height 8
select select "1"
select select "0"
select select "49"
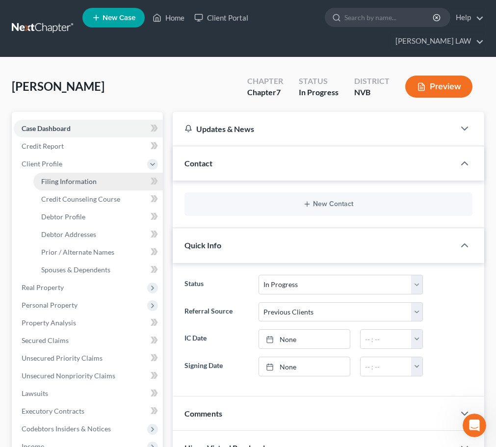
select select "31"
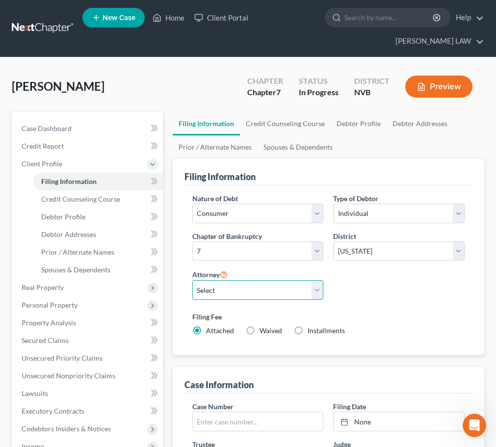
click at [319, 290] on select "Select JOEL PARRA - null" at bounding box center [257, 290] width 131 height 20
click at [412, 315] on label "Filing Fee" at bounding box center [328, 316] width 272 height 10
click at [317, 289] on select "Select JOEL PARRA - null" at bounding box center [257, 290] width 131 height 20
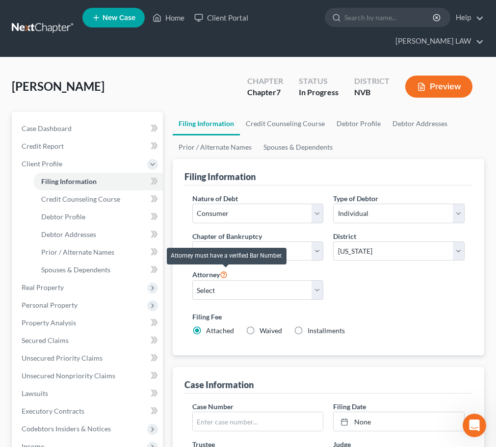
click at [223, 275] on icon at bounding box center [224, 273] width 8 height 9
click at [394, 298] on div "Nature of Debt Select Business Consumer Other Nature of Business Select Clearin…" at bounding box center [328, 268] width 282 height 150
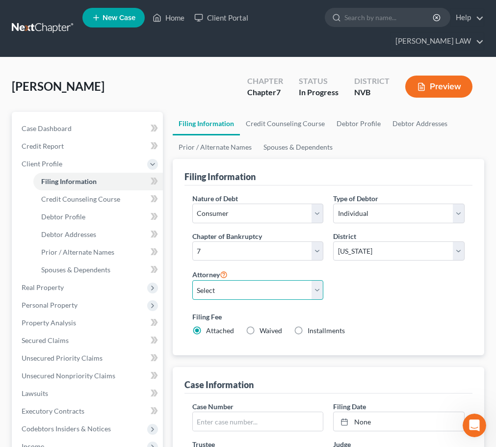
click at [314, 288] on select "Select JOEL PARRA - null" at bounding box center [257, 290] width 131 height 20
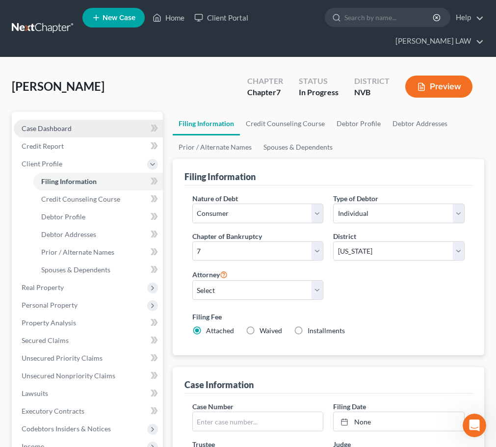
click at [95, 128] on link "Case Dashboard" at bounding box center [88, 129] width 149 height 18
select select "1"
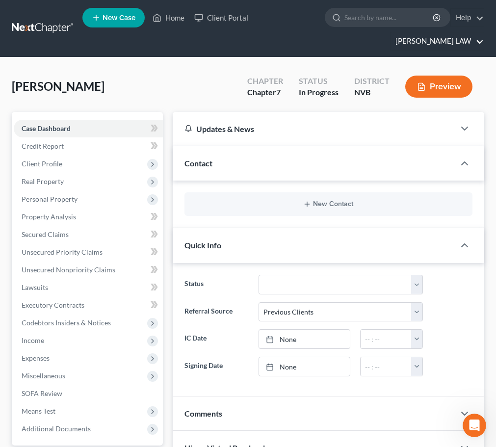
click at [462, 40] on link "JERRY WRIGHT LAW" at bounding box center [436, 41] width 93 height 18
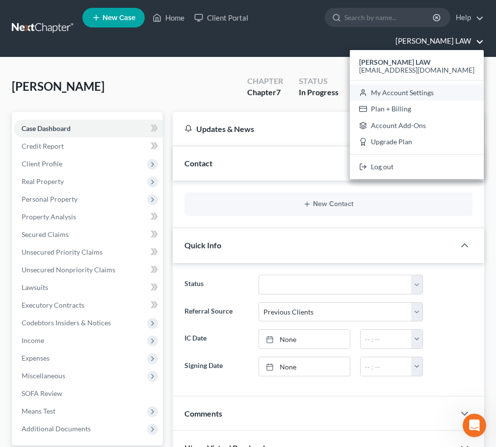
click at [436, 94] on link "My Account Settings" at bounding box center [417, 92] width 134 height 17
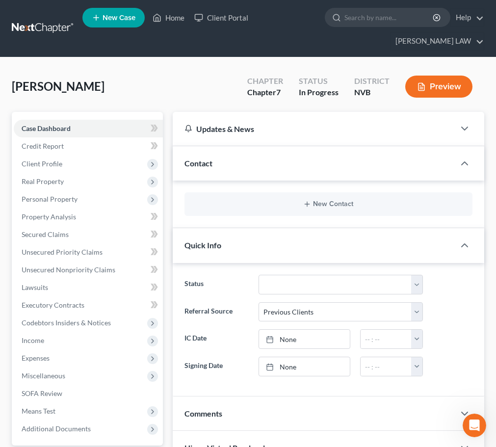
select select "49"
select select "24"
select select "31"
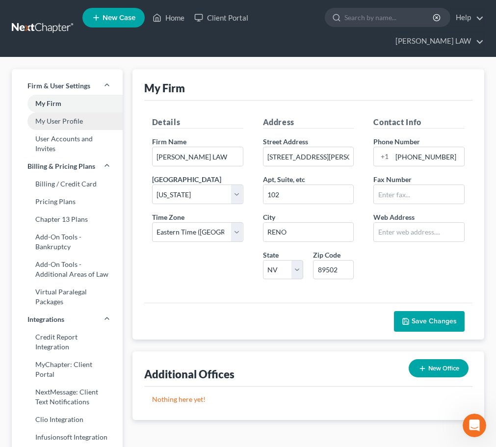
click at [85, 121] on link "My User Profile" at bounding box center [67, 121] width 111 height 18
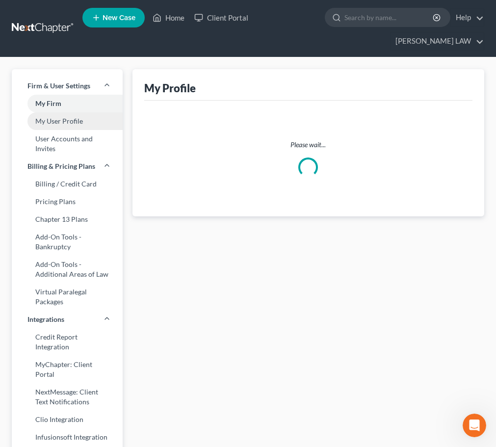
select select "31"
select select "paralegal"
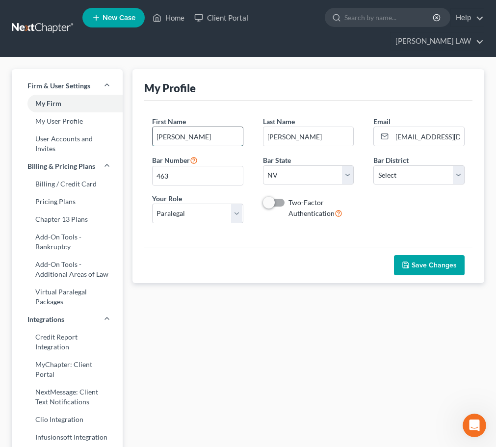
click at [188, 137] on input "JOEL" at bounding box center [198, 136] width 90 height 19
type input "J"
type input "m"
type input "MURY"
type input "WRIGHT"
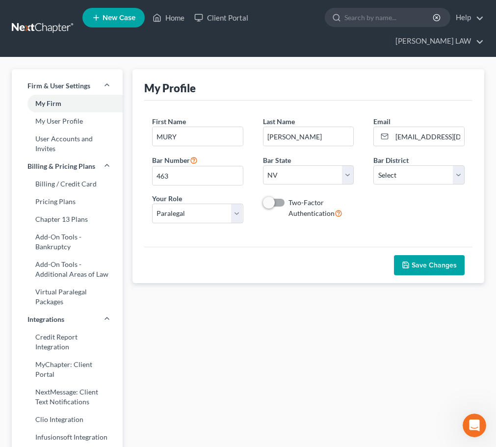
click at [391, 230] on div "First Name * MURY Last Name * WRIGHT Email * nvjpcenter@gmail.com Bar Number 46…" at bounding box center [308, 173] width 332 height 114
click at [459, 176] on select "Select Alabama - Middle Alabama - Northern Alabama - Southern Alaska Arizona Ar…" at bounding box center [418, 175] width 91 height 20
select select "49"
click at [373, 165] on select "Select Alabama - Middle Alabama - Northern Alabama - Southern Alaska Arizona Ar…" at bounding box center [418, 175] width 91 height 20
click at [239, 215] on select "Select Attorney Paralegal Assistant" at bounding box center [197, 214] width 91 height 20
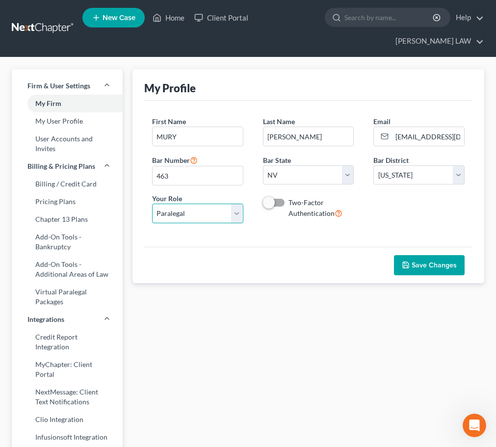
select select "attorney"
click at [152, 207] on select "Select Attorney Paralegal Assistant" at bounding box center [197, 214] width 91 height 20
select select "0"
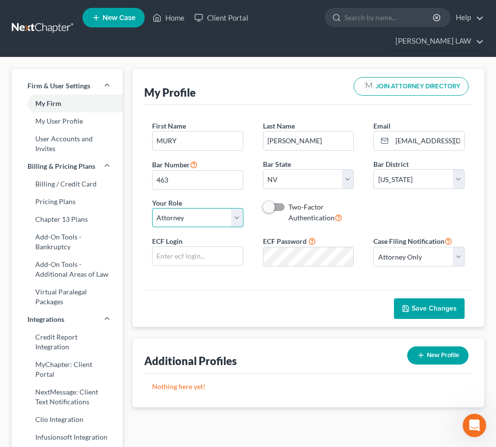
scroll to position [49, 0]
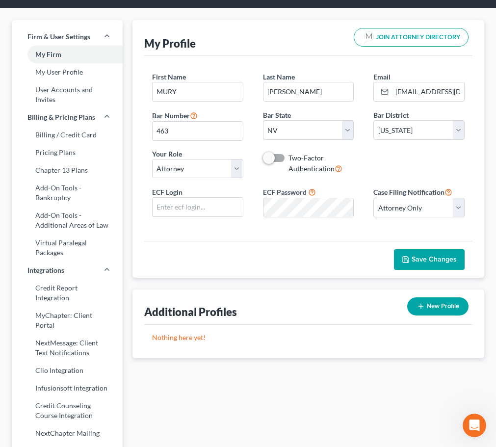
click at [433, 262] on span "Save Changes" at bounding box center [434, 259] width 45 height 8
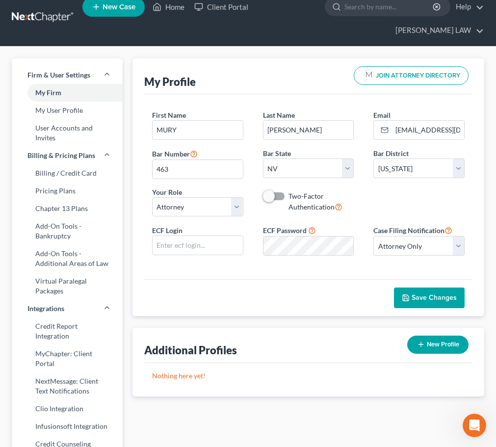
scroll to position [0, 0]
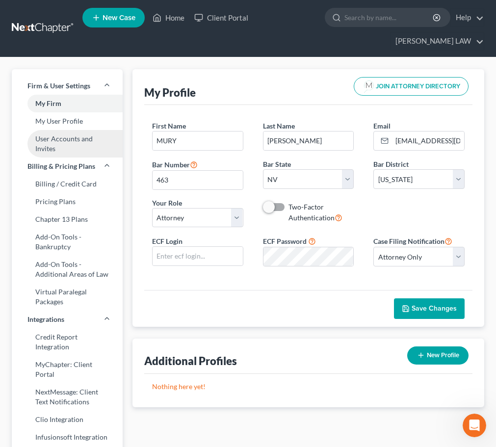
click at [67, 140] on link "User Accounts and Invites" at bounding box center [67, 143] width 111 height 27
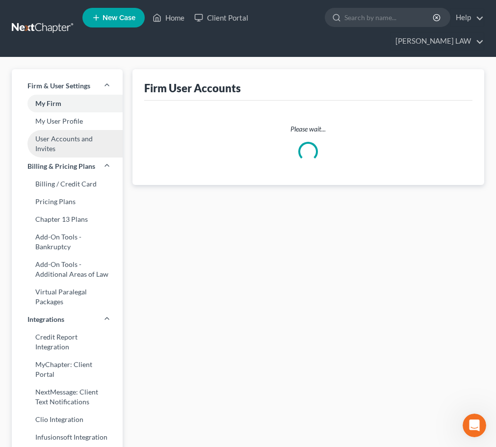
select select "0"
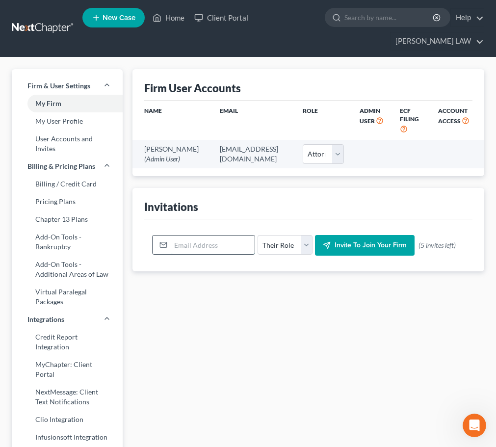
click at [223, 254] on input "email" at bounding box center [213, 244] width 84 height 19
type input "N"
type input "nvjpcenter@gmail.com"
click at [296, 255] on select "Their Role Attorney Paralegal Assistant" at bounding box center [285, 245] width 54 height 20
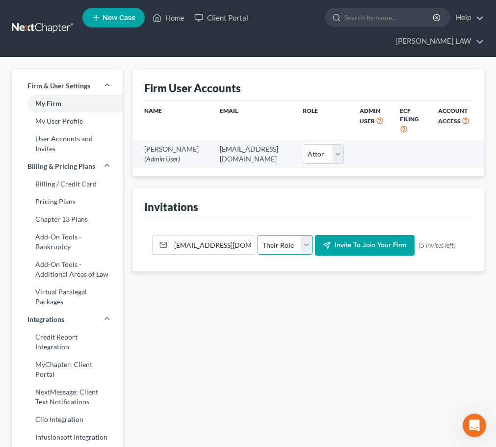
select select "paralegal"
click at [258, 245] on select "Their Role Attorney Paralegal Assistant" at bounding box center [285, 245] width 54 height 20
click at [364, 249] on span "Invite to join your firm" at bounding box center [371, 245] width 72 height 8
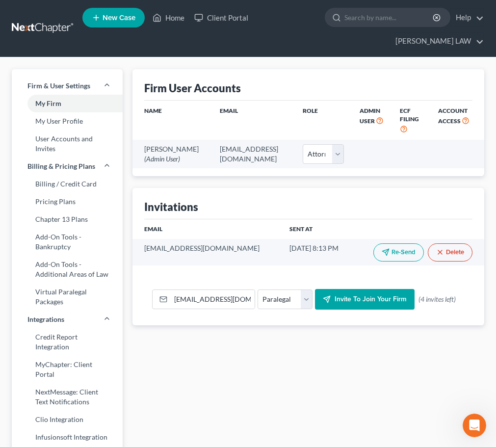
click at [437, 43] on link "JERRY WRIGHT LAW" at bounding box center [436, 41] width 93 height 18
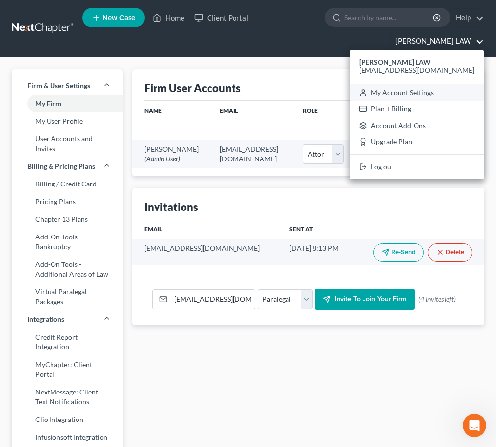
click at [426, 93] on link "My Account Settings" at bounding box center [417, 92] width 134 height 17
select select "49"
select select "24"
select select "31"
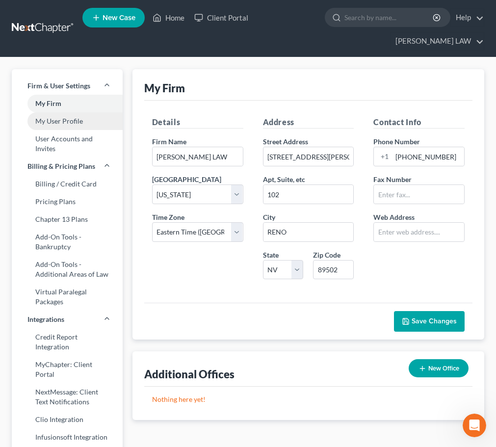
click at [75, 122] on link "My User Profile" at bounding box center [67, 121] width 111 height 18
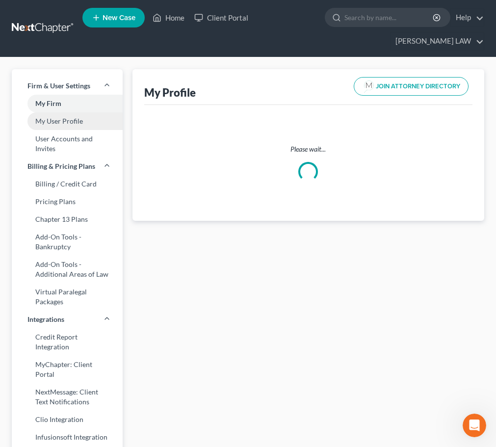
select select "31"
select select "49"
select select "attorney"
select select "0"
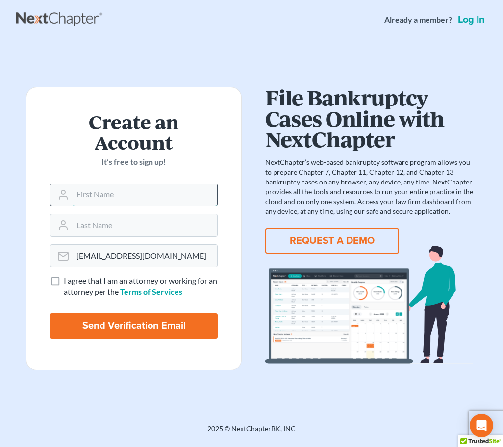
click at [140, 198] on input "text" at bounding box center [145, 195] width 145 height 22
type input "[PERSON_NAME]"
click at [140, 364] on form "Create an Account It’s free to sign up! You are about to join the [PERSON_NAME]…" at bounding box center [134, 229] width 216 height 284
click at [139, 327] on input "Send Verification Email" at bounding box center [134, 326] width 168 height 26
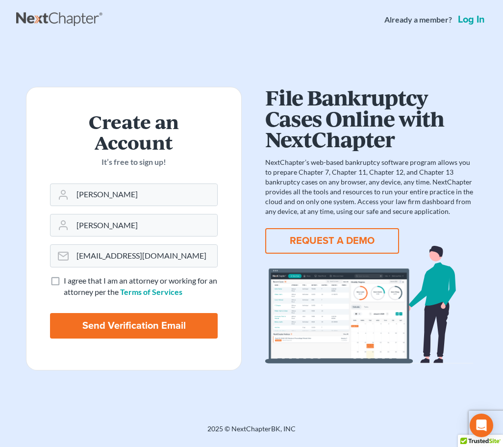
type input "Thinking..."
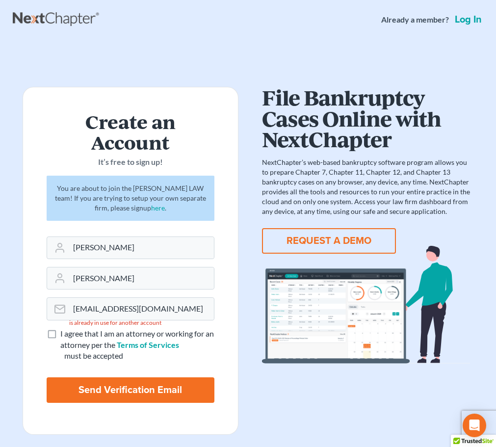
click at [60, 332] on label "I agree that I am an attorney or working for an attorney per the Terms of Servi…" at bounding box center [137, 339] width 154 height 23
click at [64, 332] on input "I agree that I am an attorney or working for an attorney per the Terms of Servi…" at bounding box center [67, 331] width 6 height 6
checkbox input "true"
click at [124, 391] on input "Send Verification Email" at bounding box center [131, 390] width 168 height 26
type input "Thinking..."
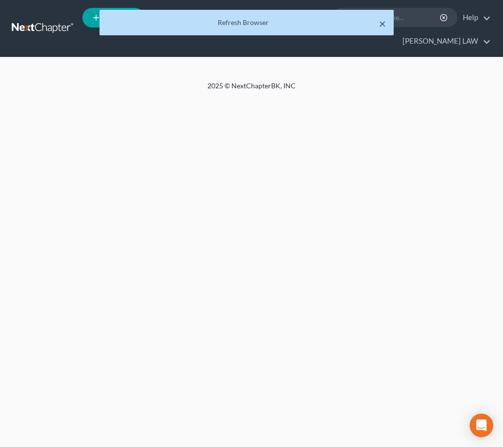
click at [382, 26] on button "×" at bounding box center [382, 24] width 7 height 12
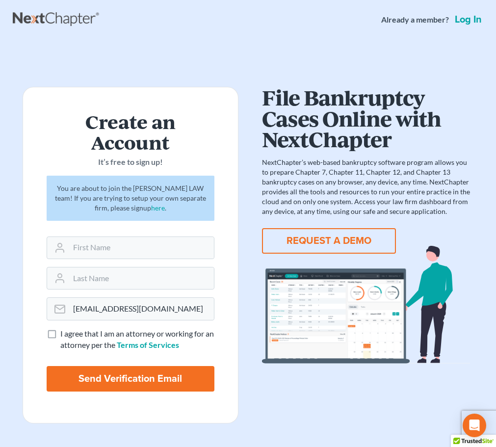
click at [471, 19] on link "Log in" at bounding box center [468, 20] width 31 height 10
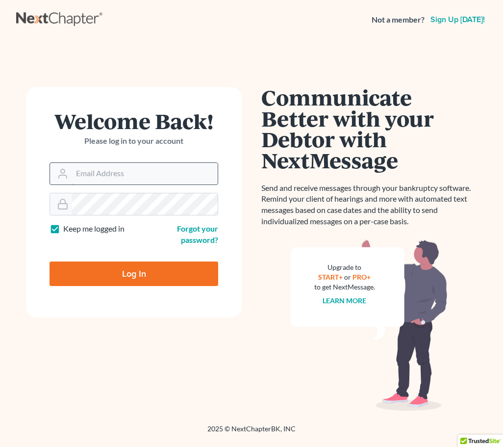
click at [149, 180] on input "Email Address" at bounding box center [145, 174] width 146 height 22
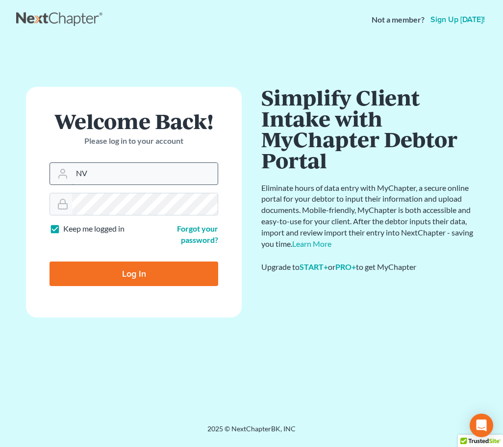
type input "[EMAIL_ADDRESS][DOMAIN_NAME]"
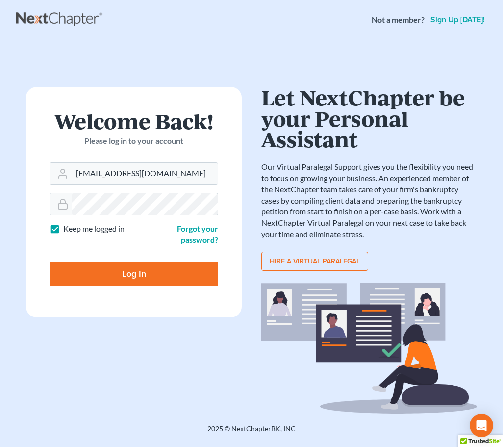
click at [132, 277] on input "Log In" at bounding box center [134, 273] width 169 height 25
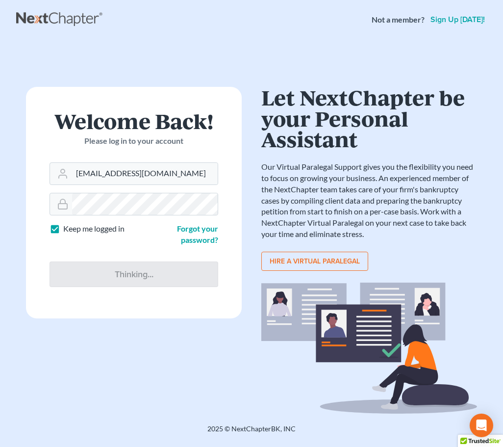
type input "Thinking..."
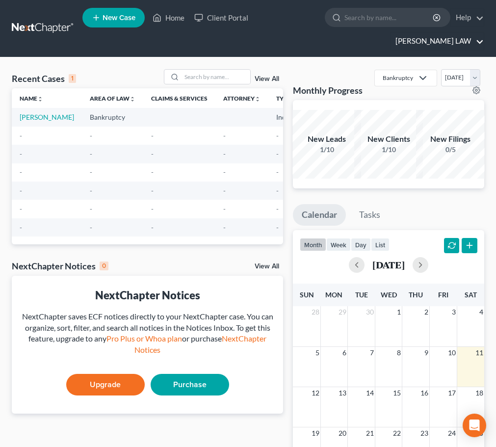
click at [454, 42] on link "JERRY WRIGHT LAW" at bounding box center [436, 41] width 93 height 18
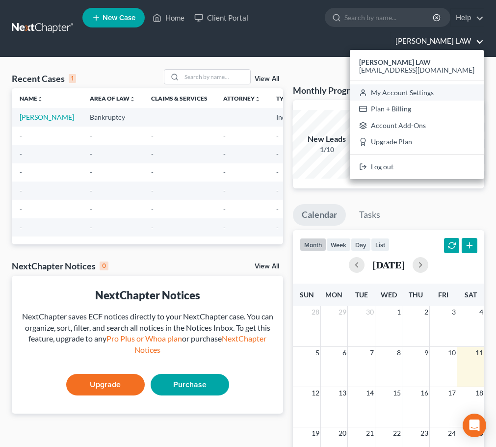
click at [439, 95] on link "My Account Settings" at bounding box center [417, 92] width 134 height 17
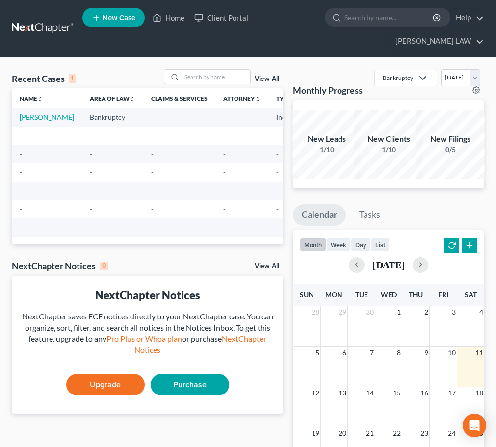
select select "24"
select select "31"
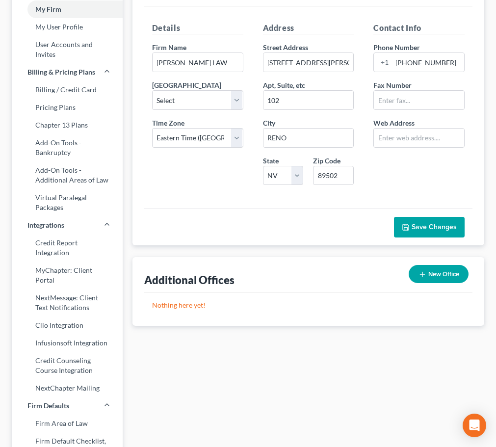
scroll to position [98, 0]
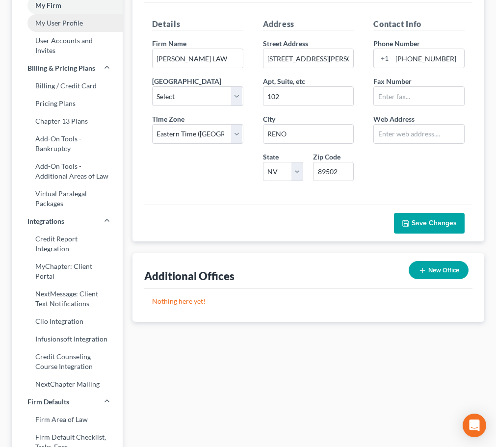
click at [70, 26] on link "My User Profile" at bounding box center [67, 23] width 111 height 18
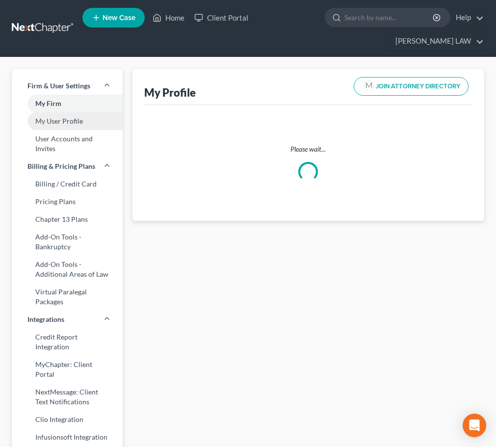
select select "31"
select select "49"
select select "attorney"
select select "0"
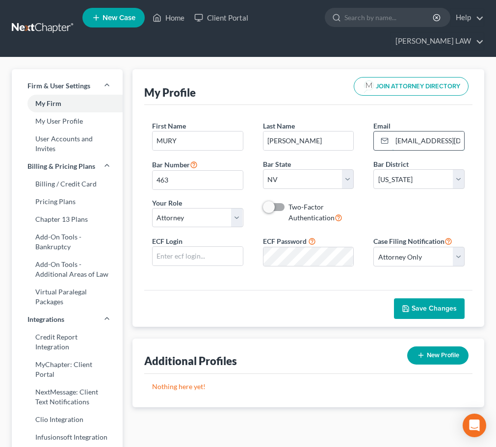
click at [451, 139] on input "nvjpcenter@gmail.com" at bounding box center [428, 140] width 72 height 19
click at [438, 358] on button "New Profile" at bounding box center [437, 355] width 61 height 18
select select "49"
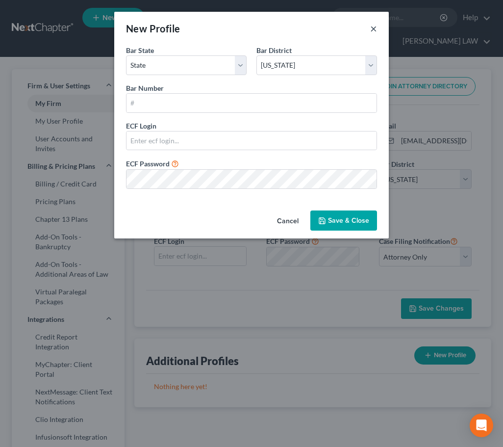
click at [371, 30] on button "×" at bounding box center [373, 29] width 7 height 12
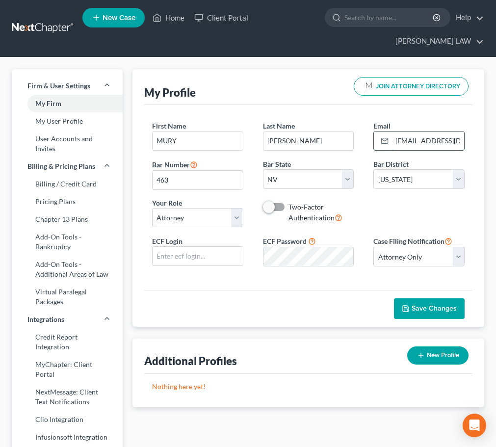
click at [458, 144] on input "nvjpcenter@gmail.com" at bounding box center [428, 140] width 72 height 19
type input "n"
type input "jerrywrightlaw@yahoo.com"
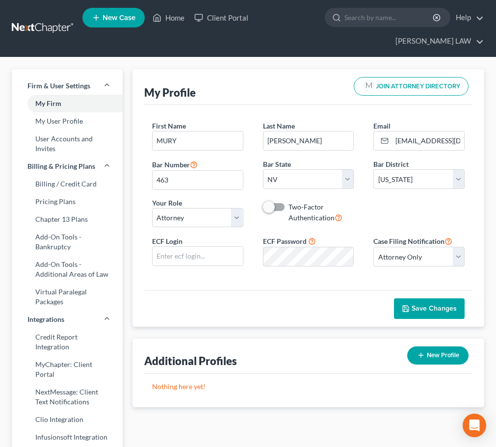
click at [427, 212] on div "First Name * MURY Last Name * WRIGHT Email * jerrywrightlaw@yahoo.com Bar Numbe…" at bounding box center [308, 178] width 332 height 114
click at [429, 305] on span "Save Changes" at bounding box center [434, 308] width 45 height 8
click at [74, 145] on link "User Accounts and Invites" at bounding box center [67, 143] width 111 height 27
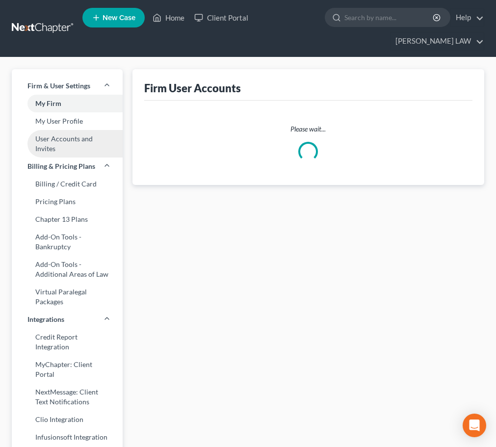
select select "0"
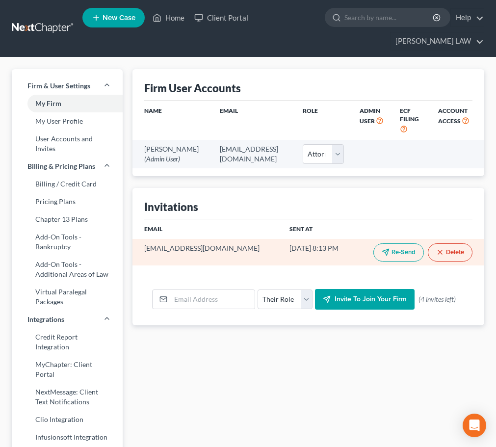
click at [398, 261] on button "Re-Send" at bounding box center [398, 252] width 51 height 18
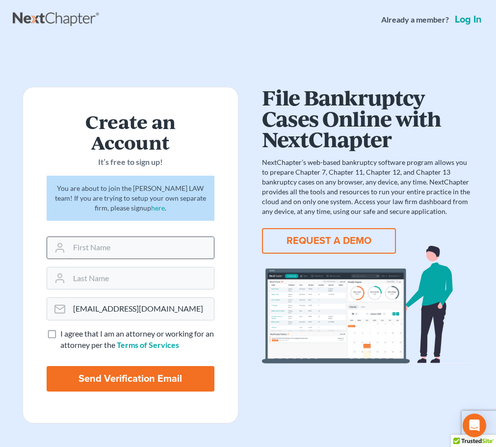
click at [116, 249] on input "text" at bounding box center [141, 248] width 145 height 22
type input "[PERSON_NAME]"
click at [60, 335] on label "I agree that I am an attorney or working for an attorney per the Terms of Servi…" at bounding box center [137, 339] width 154 height 23
click at [64, 335] on input "I agree that I am an attorney or working for an attorney per the Terms of Servi…" at bounding box center [67, 331] width 6 height 6
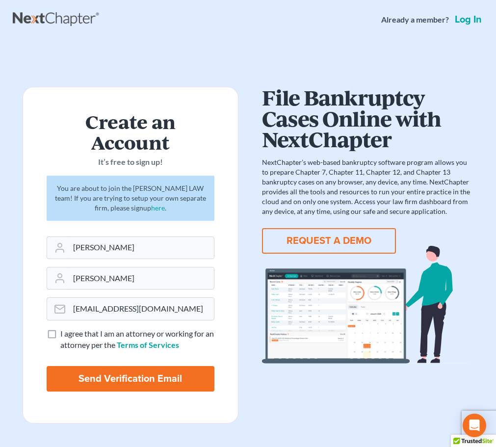
checkbox input "true"
click at [128, 379] on input "Send Verification Email" at bounding box center [131, 379] width 168 height 26
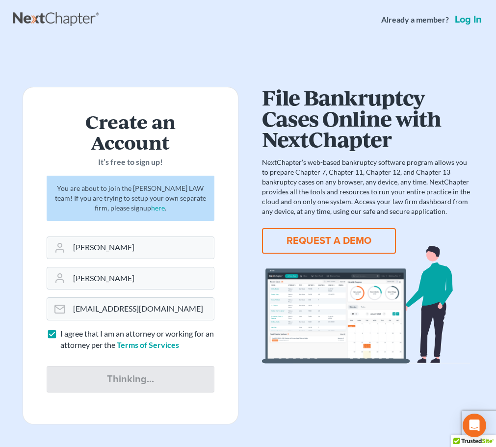
type input "Thinking..."
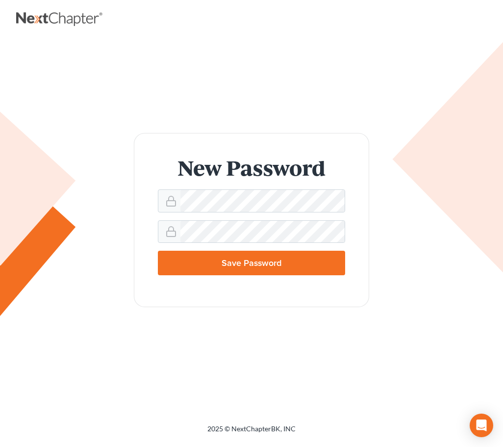
click at [275, 262] on input "Save Password" at bounding box center [251, 263] width 187 height 25
type input "Thinking..."
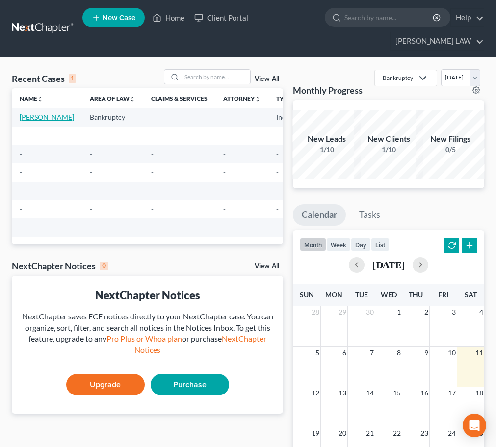
click at [21, 121] on link "[PERSON_NAME]" at bounding box center [47, 117] width 54 height 8
select select "9"
select select "1"
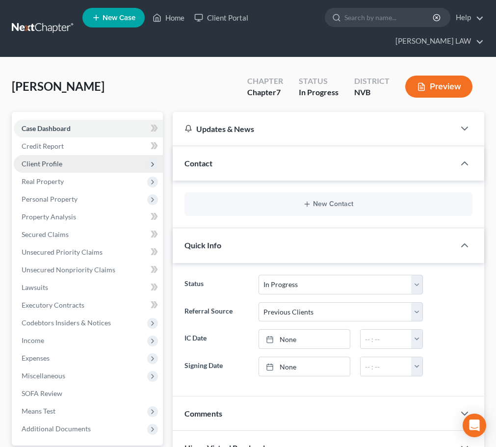
click at [84, 166] on span "Client Profile" at bounding box center [88, 164] width 149 height 18
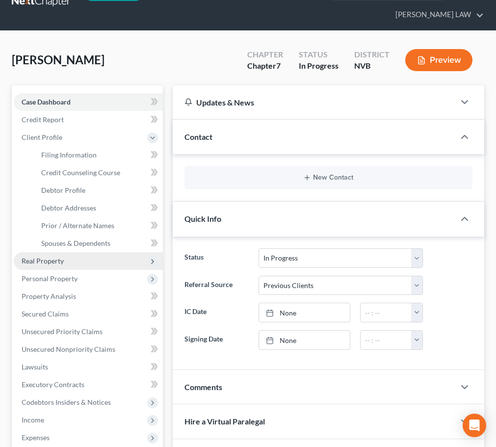
scroll to position [49, 0]
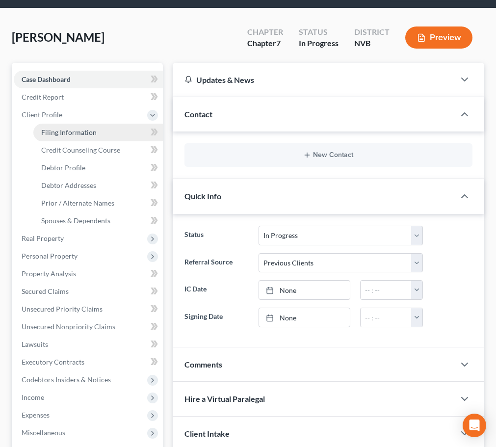
click at [88, 134] on span "Filing Information" at bounding box center [68, 132] width 55 height 8
select select "1"
select select "0"
select select "31"
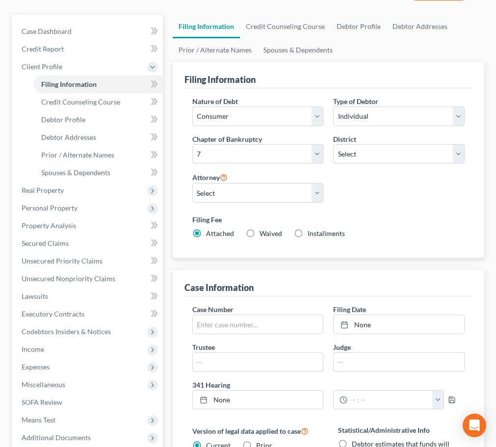
scroll to position [98, 0]
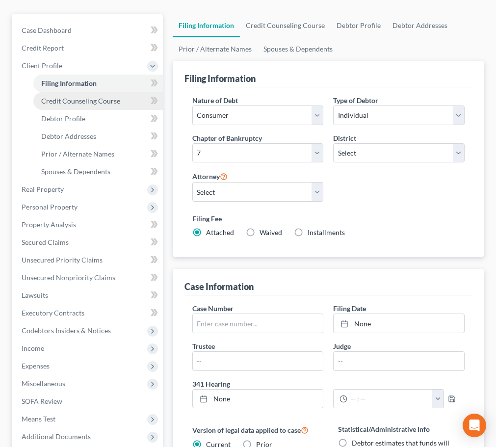
click at [91, 103] on span "Credit Counseling Course" at bounding box center [80, 101] width 79 height 8
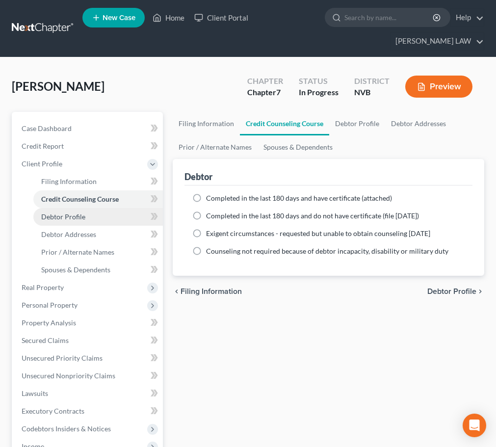
click at [109, 216] on link "Debtor Profile" at bounding box center [97, 217] width 129 height 18
select select "0"
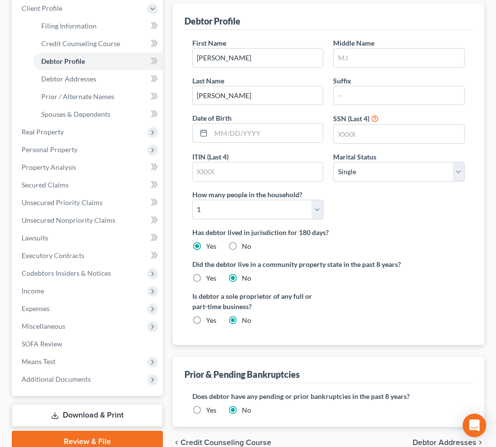
scroll to position [155, 0]
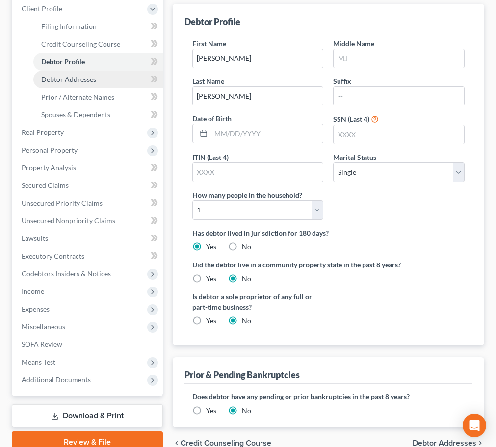
click at [107, 80] on link "Debtor Addresses" at bounding box center [97, 80] width 129 height 18
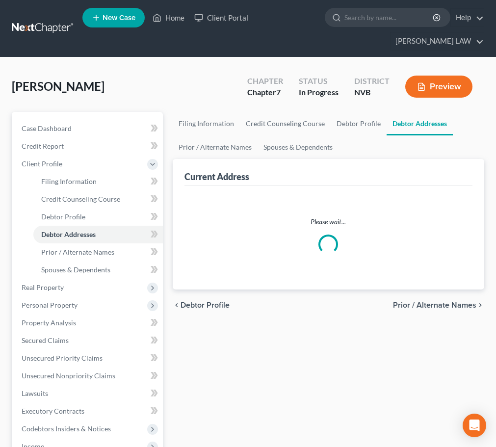
select select "0"
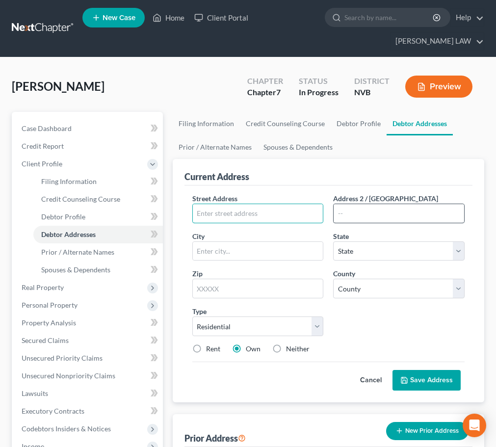
drag, startPoint x: 248, startPoint y: 218, endPoint x: 416, endPoint y: 217, distance: 168.7
click at [248, 218] on input "text" at bounding box center [258, 213] width 130 height 19
type input "117 DOUBLE EAGLE DR"
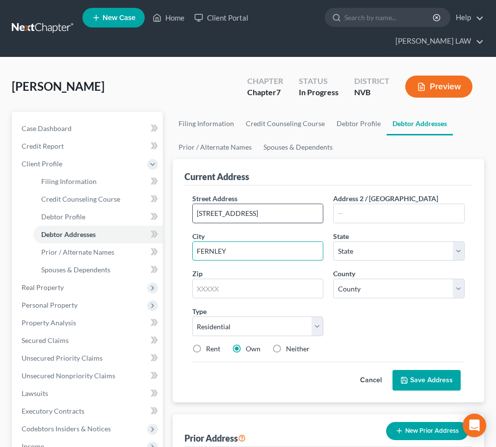
type input "FERNLEY"
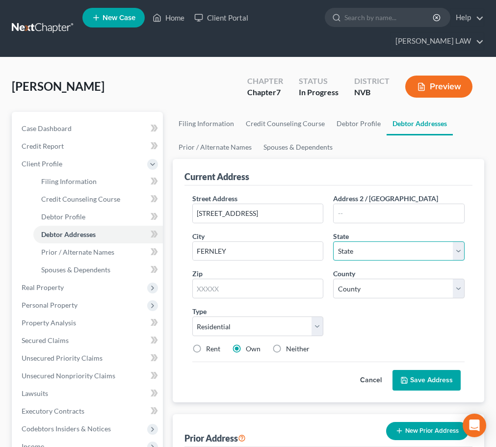
click at [461, 250] on select "State AL AK AR AZ CA CO CT DE DC FL GA GU HI ID IL IN IA KS KY LA ME MD MA MI M…" at bounding box center [398, 251] width 131 height 20
select select "31"
click at [333, 241] on select "State AL AK AR AZ CA CO CT DE DC FL GA GU HI ID IL IN IA KS KY LA ME MD MA MI M…" at bounding box center [398, 251] width 131 height 20
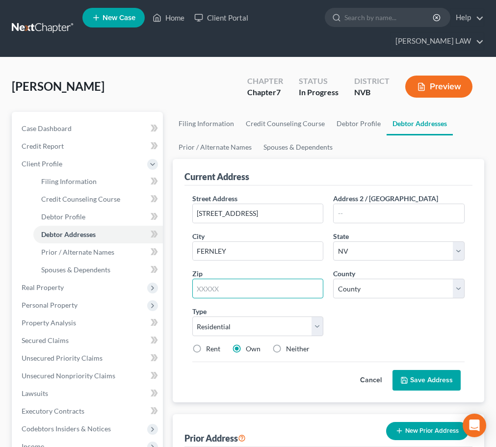
click at [263, 288] on input "text" at bounding box center [257, 289] width 131 height 20
type input "89408"
type input "Fernley"
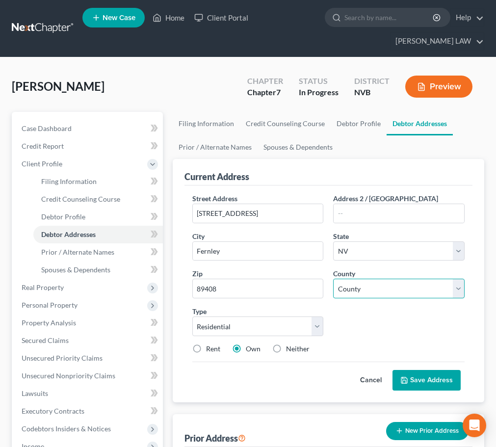
click at [459, 288] on select "County Carson City Churchill County Clark County Douglas County Elko County Esm…" at bounding box center [398, 289] width 131 height 20
select select "10"
click at [333, 279] on select "County Carson City Churchill County Clark County Douglas County Elko County Esm…" at bounding box center [398, 289] width 131 height 20
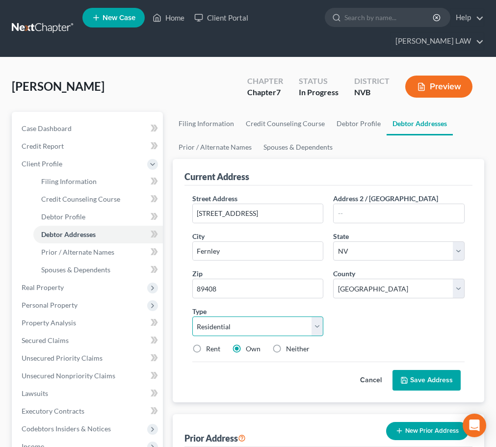
click at [322, 329] on select "Select Residential Mailing Rental Business" at bounding box center [257, 326] width 131 height 20
select select "2"
click at [192, 316] on select "Select Residential Mailing Rental Business" at bounding box center [257, 326] width 131 height 20
click at [206, 348] on label "Rent" at bounding box center [213, 349] width 14 height 10
click at [210, 348] on input "Rent" at bounding box center [213, 347] width 6 height 6
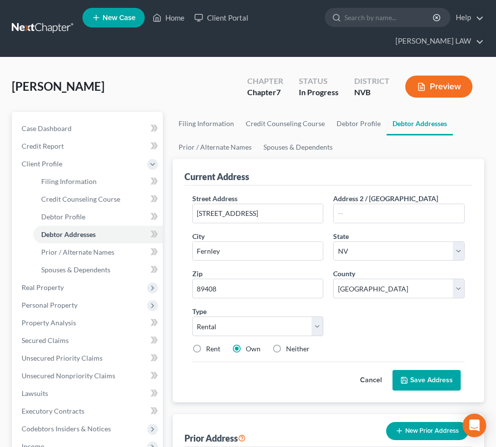
radio input "true"
click at [422, 375] on button "Save Address" at bounding box center [426, 380] width 68 height 21
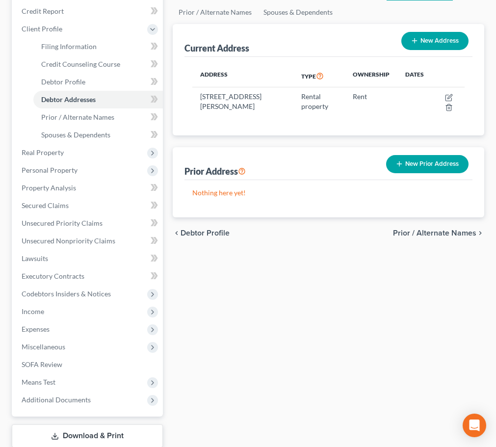
scroll to position [98, 0]
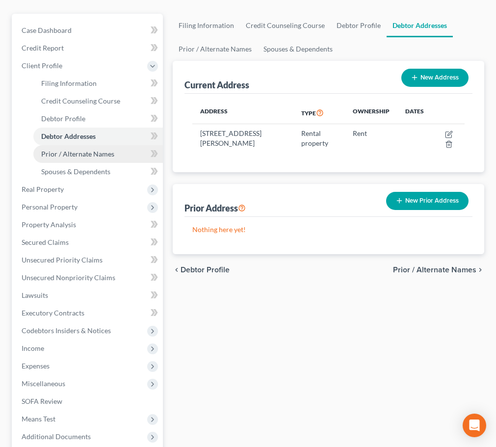
click at [113, 157] on link "Prior / Alternate Names" at bounding box center [97, 154] width 129 height 18
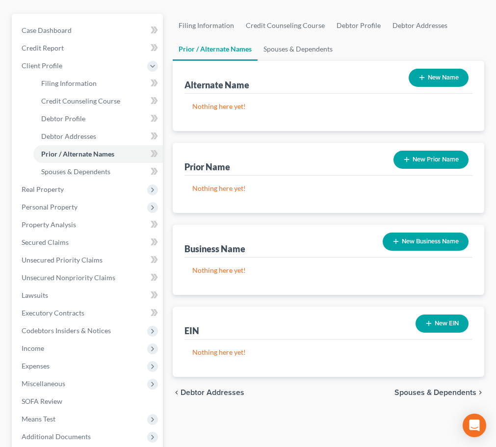
scroll to position [196, 0]
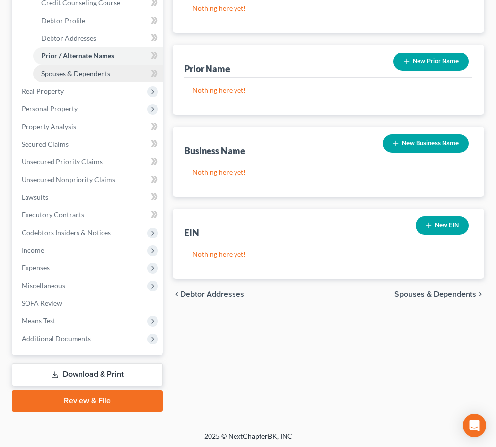
click at [99, 75] on span "Spouses & Dependents" at bounding box center [75, 73] width 69 height 8
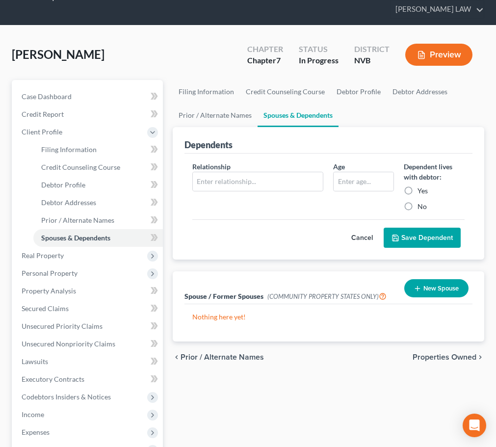
scroll to position [49, 0]
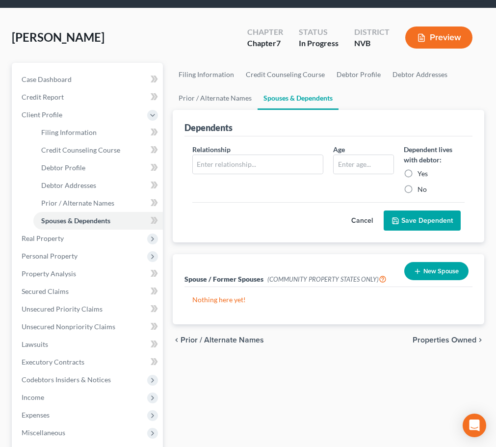
click at [393, 397] on div "Filing Information Credit Counseling Course Debtor Profile Debtor Addresses Pri…" at bounding box center [328, 311] width 321 height 496
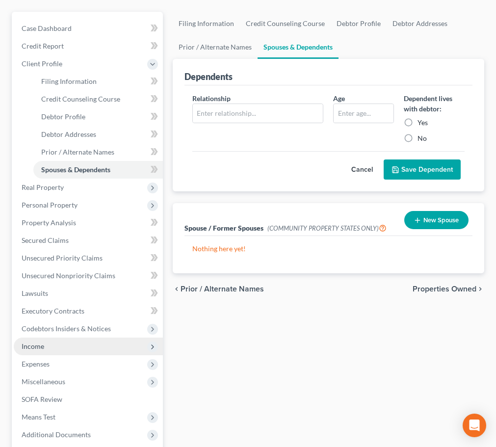
scroll to position [2, 0]
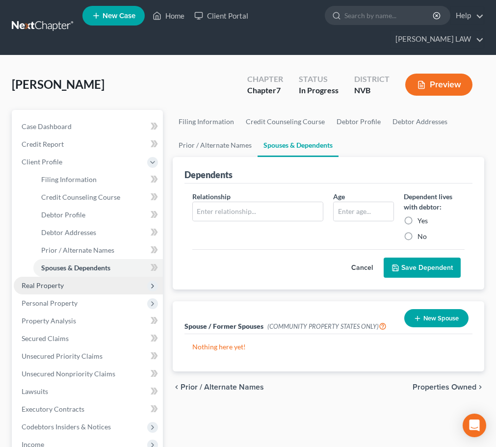
click at [90, 288] on span "Real Property" at bounding box center [88, 286] width 149 height 18
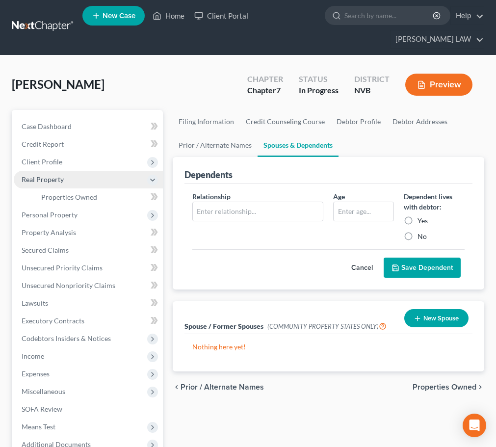
click at [77, 177] on span "Real Property" at bounding box center [88, 180] width 149 height 18
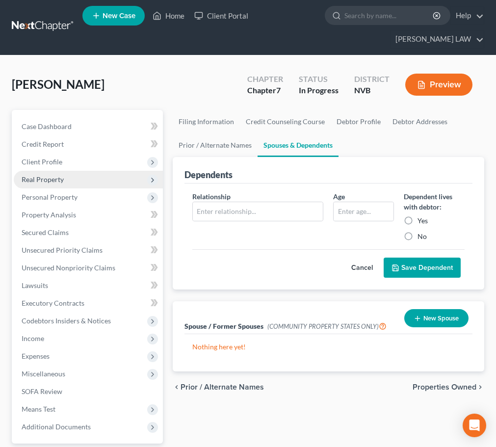
click at [79, 180] on span "Real Property" at bounding box center [88, 180] width 149 height 18
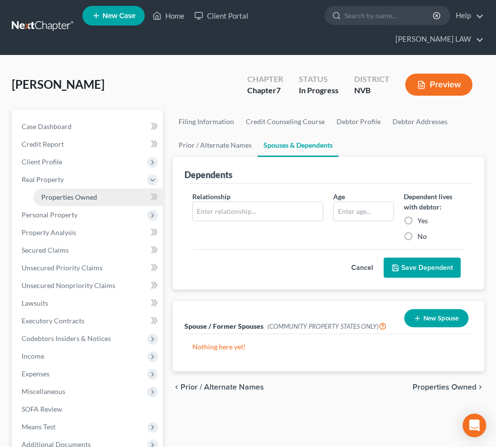
click at [75, 195] on span "Properties Owned" at bounding box center [69, 197] width 56 height 8
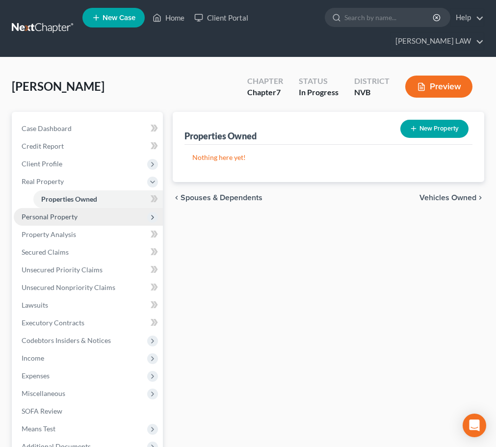
click at [61, 215] on span "Personal Property" at bounding box center [50, 216] width 56 height 8
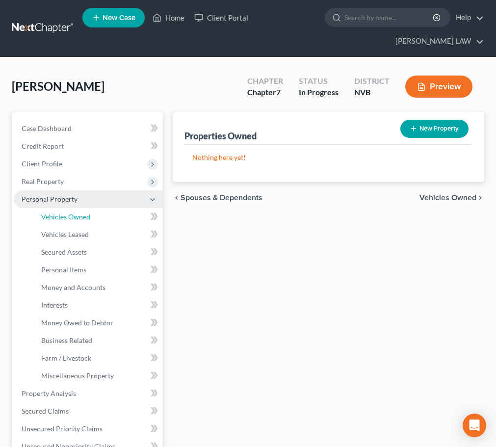
click at [61, 215] on span "Vehicles Owned" at bounding box center [65, 216] width 49 height 8
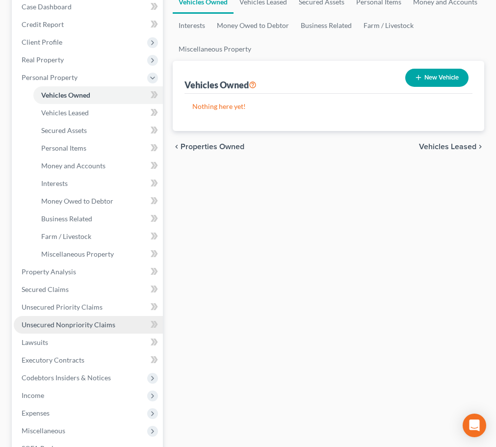
scroll to position [98, 0]
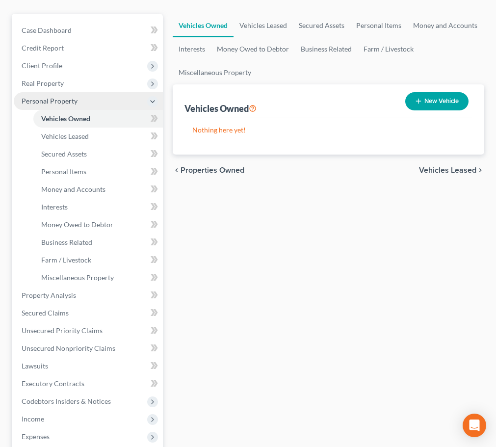
click at [77, 100] on span "Personal Property" at bounding box center [88, 101] width 149 height 18
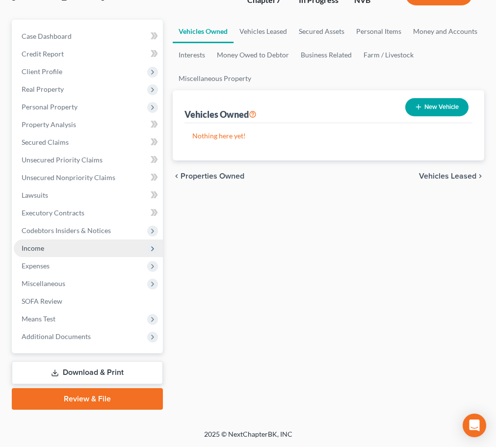
scroll to position [0, 0]
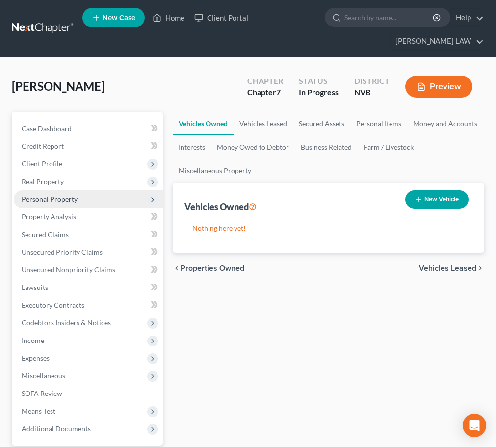
click at [52, 198] on span "Personal Property" at bounding box center [50, 199] width 56 height 8
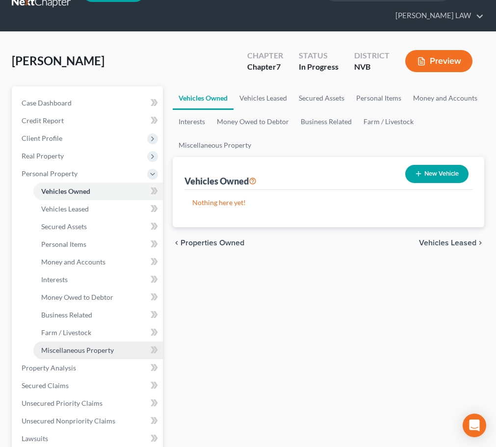
scroll to position [26, 0]
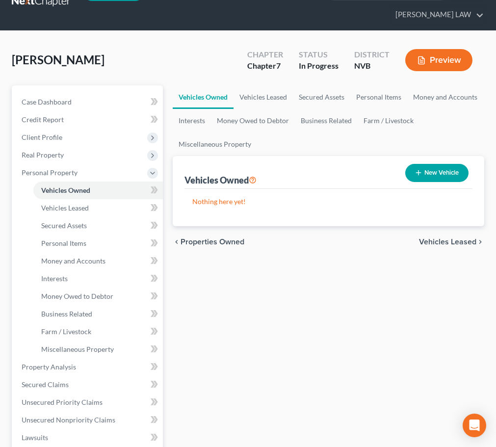
click at [292, 339] on div "Vehicles Owned Vehicles Leased Secured Assets Personal Items Money and Accounts…" at bounding box center [328, 368] width 321 height 567
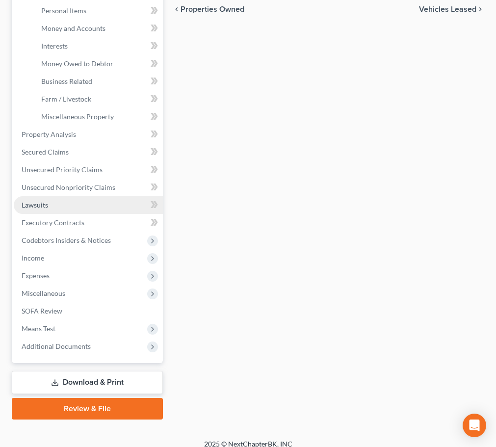
scroll to position [269, 0]
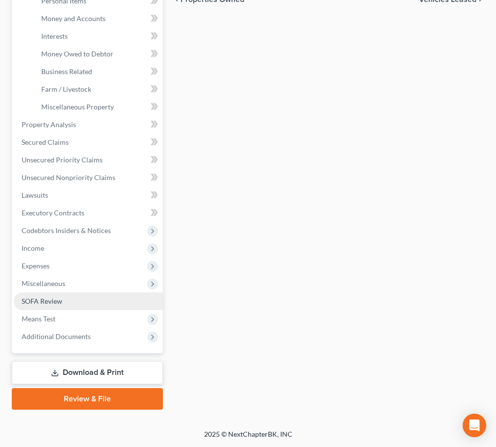
click at [49, 301] on span "SOFA Review" at bounding box center [42, 301] width 41 height 8
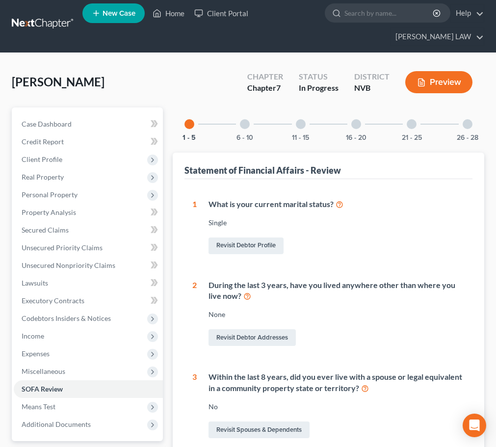
scroll to position [5, 0]
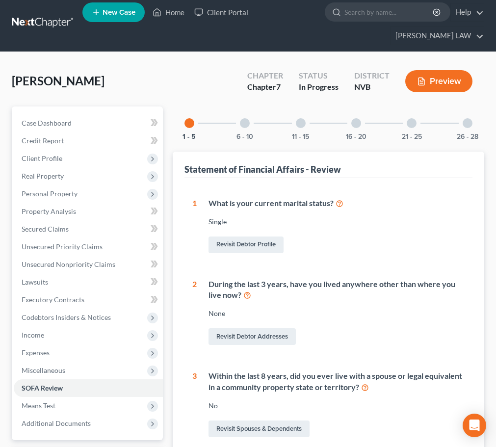
click at [426, 84] on button "Preview" at bounding box center [438, 81] width 67 height 22
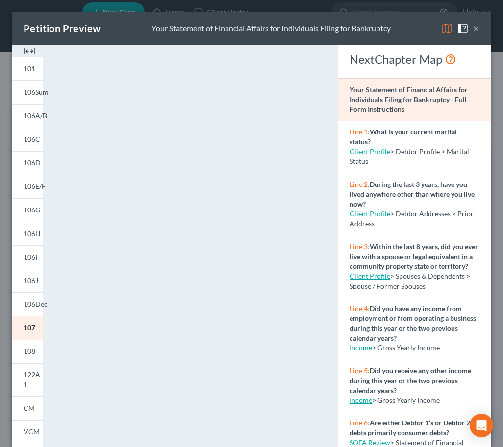
click at [473, 28] on button "×" at bounding box center [476, 29] width 7 height 12
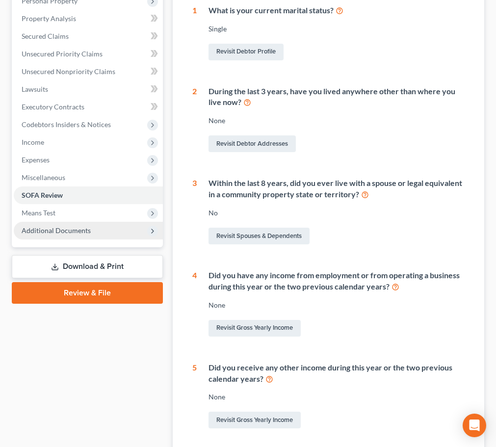
scroll to position [193, 0]
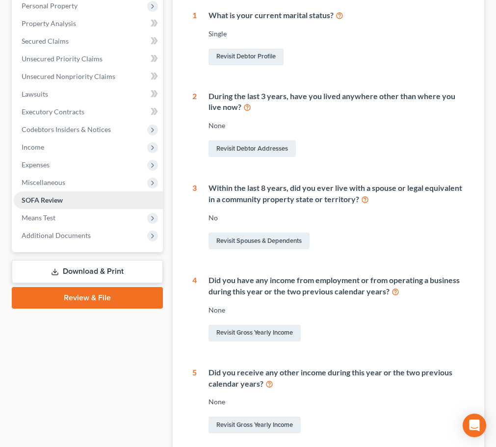
click at [42, 200] on span "SOFA Review" at bounding box center [42, 200] width 41 height 8
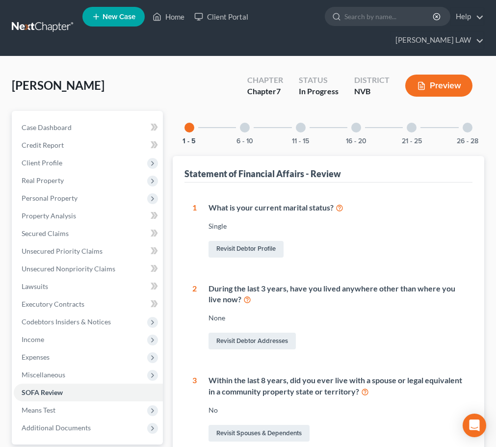
scroll to position [0, 0]
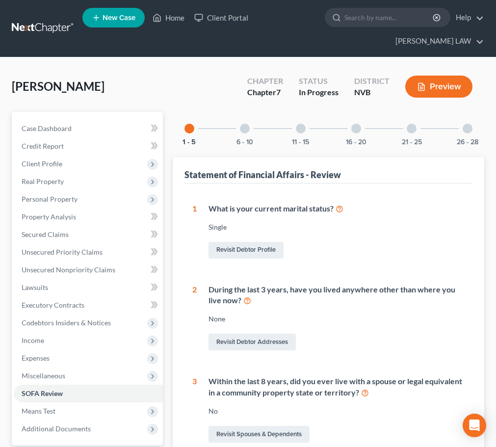
click at [440, 87] on button "Preview" at bounding box center [438, 87] width 67 height 22
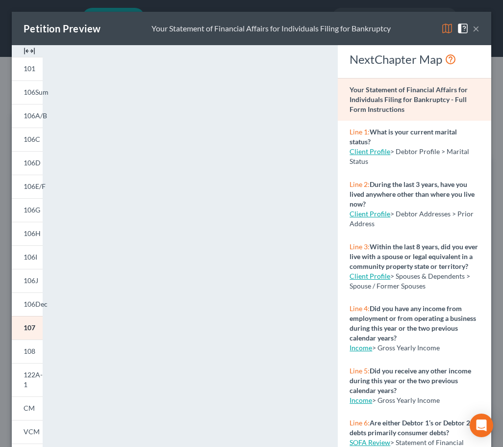
click at [473, 29] on button "×" at bounding box center [476, 29] width 7 height 12
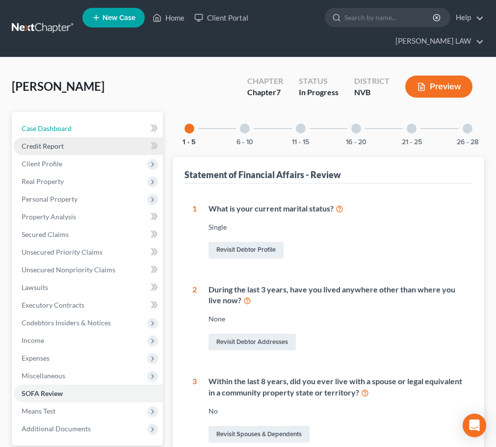
drag, startPoint x: 49, startPoint y: 125, endPoint x: 88, endPoint y: 140, distance: 41.9
click at [49, 126] on span "Case Dashboard" at bounding box center [47, 128] width 50 height 8
select select "1"
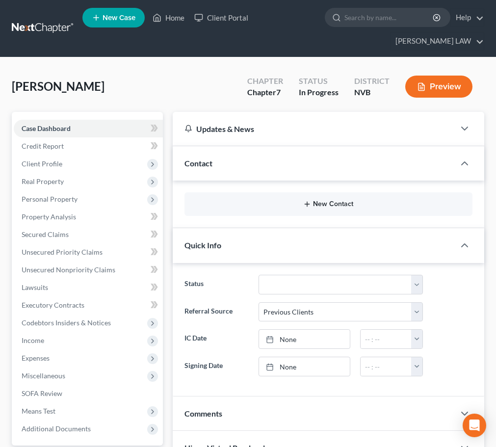
click at [245, 202] on button "New Contact" at bounding box center [328, 204] width 272 height 8
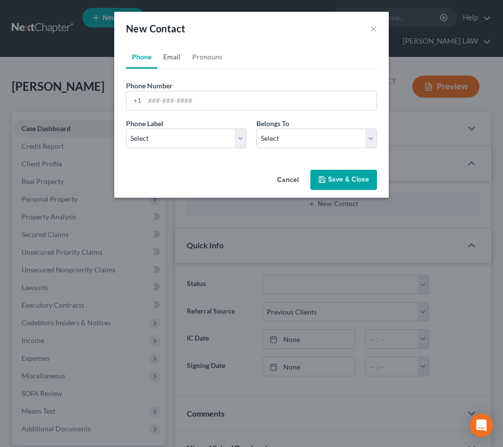
click at [167, 57] on link "Email" at bounding box center [171, 57] width 29 height 24
click at [202, 55] on link "Pronouns" at bounding box center [207, 57] width 42 height 24
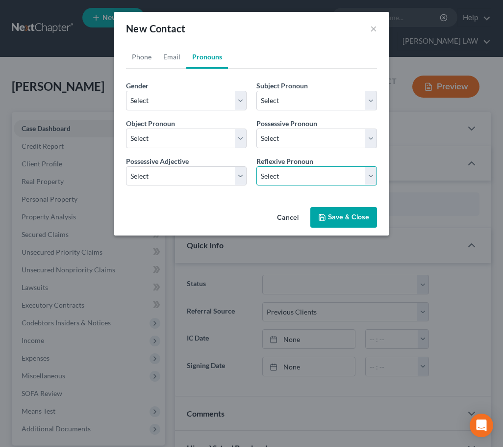
click at [287, 180] on select "Select Himself Herself Themselves Themselves" at bounding box center [317, 176] width 121 height 20
drag, startPoint x: 323, startPoint y: 55, endPoint x: 274, endPoint y: 214, distance: 165.7
click at [323, 55] on ul "Phone Email Pronouns" at bounding box center [251, 57] width 251 height 24
click at [286, 214] on button "Cancel" at bounding box center [287, 218] width 37 height 20
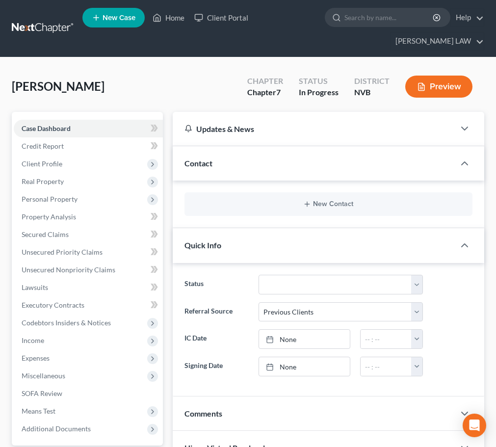
click at [49, 84] on span "Diaz, Maria" at bounding box center [58, 86] width 93 height 14
click at [120, 19] on span "New Case" at bounding box center [119, 17] width 33 height 7
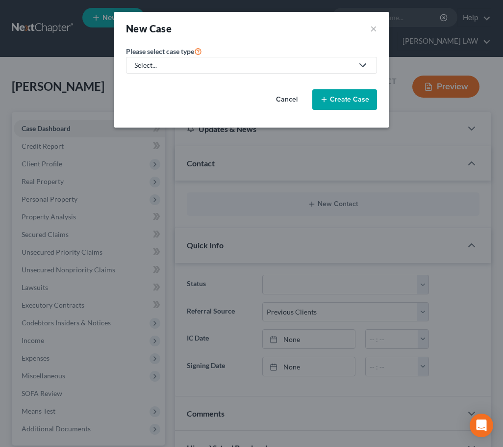
click at [171, 67] on div "Select..." at bounding box center [243, 65] width 219 height 10
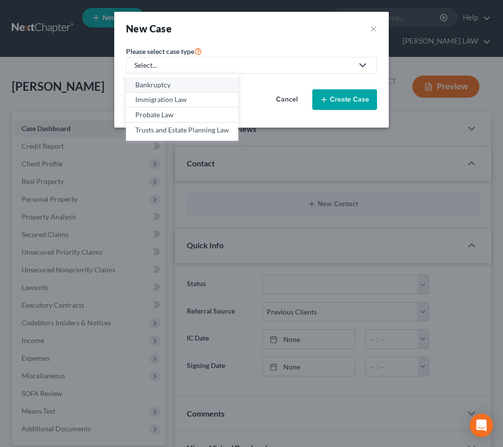
click at [161, 88] on div "Bankruptcy" at bounding box center [182, 85] width 94 height 10
select select "49"
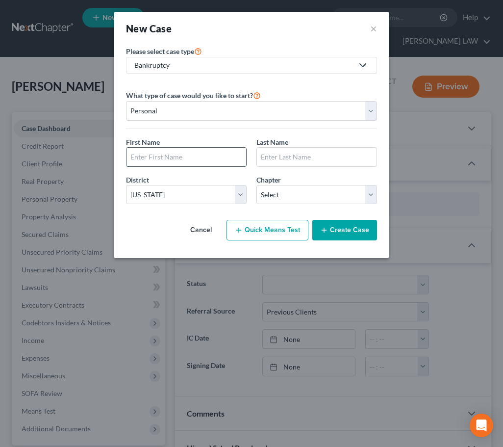
click at [183, 158] on input "text" at bounding box center [187, 157] width 120 height 19
type input "Maria"
type input "Diaz"
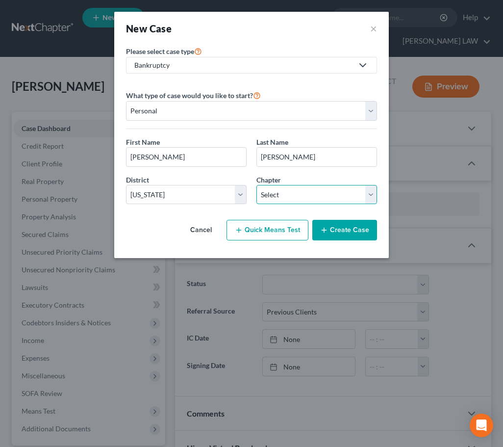
click at [284, 192] on select "Select 7 11 12 13" at bounding box center [317, 195] width 121 height 20
select select "0"
click at [257, 185] on select "Select 7 11 12 13" at bounding box center [317, 195] width 121 height 20
click at [373, 27] on button "×" at bounding box center [373, 29] width 7 height 14
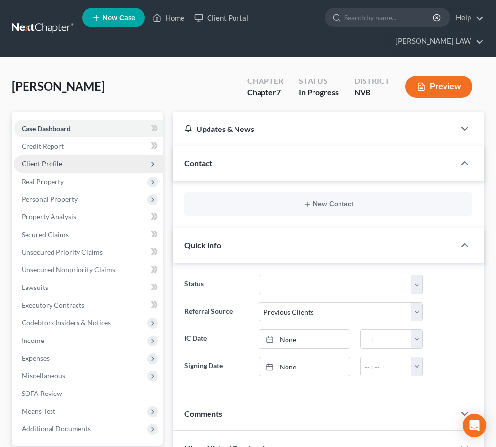
click at [39, 164] on span "Client Profile" at bounding box center [42, 163] width 41 height 8
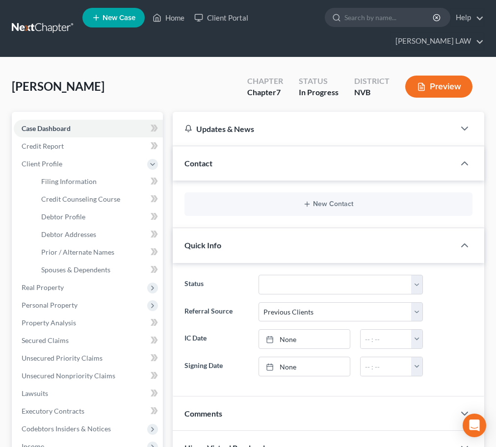
click at [388, 172] on div "Contact" at bounding box center [314, 163] width 282 height 34
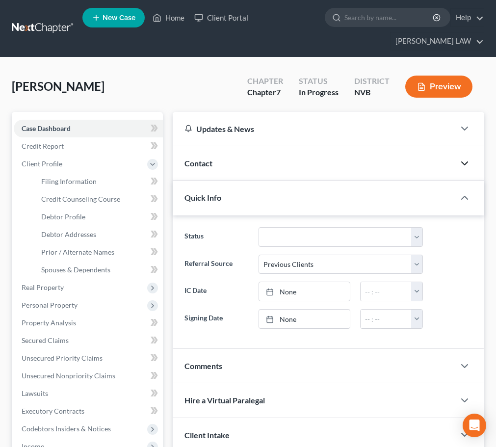
click at [466, 160] on icon "button" at bounding box center [465, 163] width 12 height 12
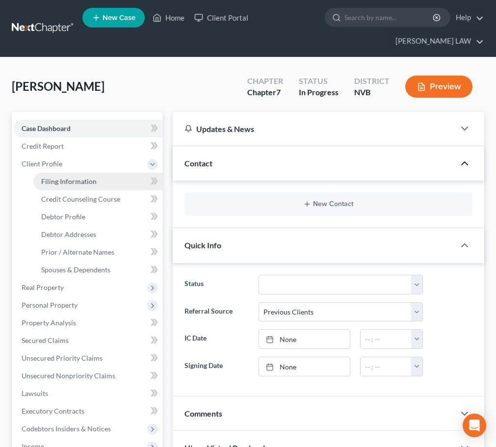
click at [85, 180] on span "Filing Information" at bounding box center [68, 181] width 55 height 8
select select "1"
select select "0"
select select "49"
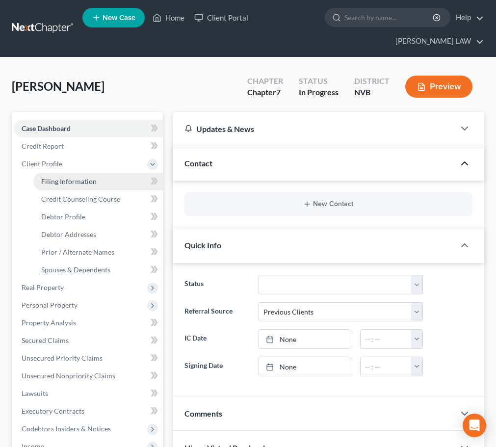
select select "31"
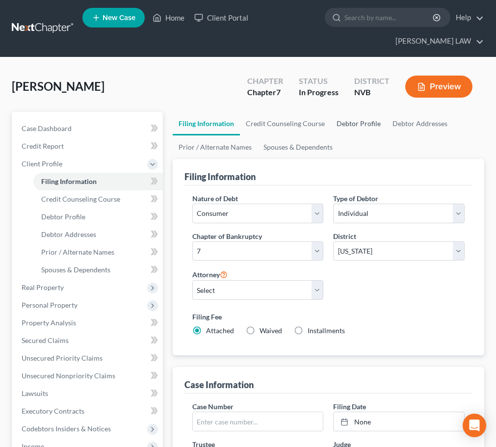
click at [354, 123] on link "Debtor Profile" at bounding box center [359, 124] width 56 height 24
select select "0"
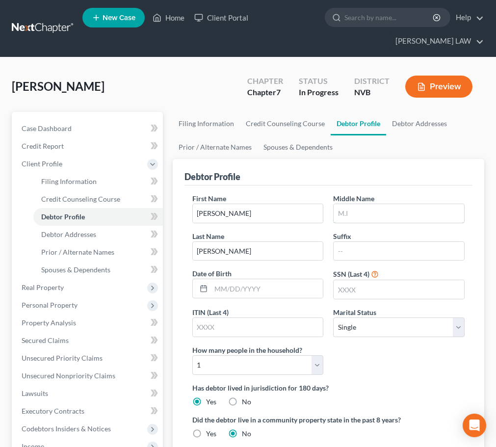
drag, startPoint x: 373, startPoint y: 216, endPoint x: 346, endPoint y: 235, distance: 32.8
click at [373, 216] on input "text" at bounding box center [399, 213] width 130 height 19
click at [167, 19] on link "Home" at bounding box center [169, 18] width 42 height 18
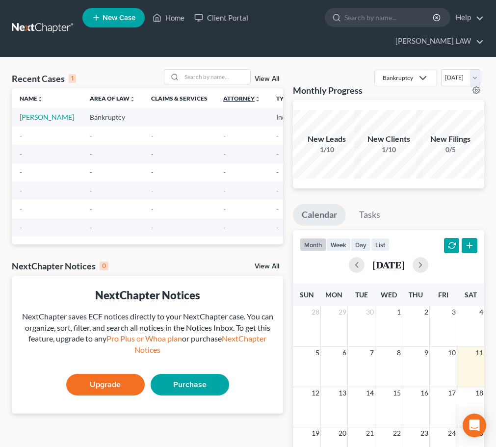
click at [223, 100] on link "Attorney unfold_more expand_more expand_less" at bounding box center [241, 98] width 37 height 7
click at [129, 101] on icon "unfold_more" at bounding box center [132, 99] width 6 height 6
click at [130, 101] on icon "expand_less" at bounding box center [133, 99] width 6 height 6
click at [130, 99] on icon "expand_more" at bounding box center [133, 99] width 6 height 6
click at [126, 20] on span "New Case" at bounding box center [119, 17] width 33 height 7
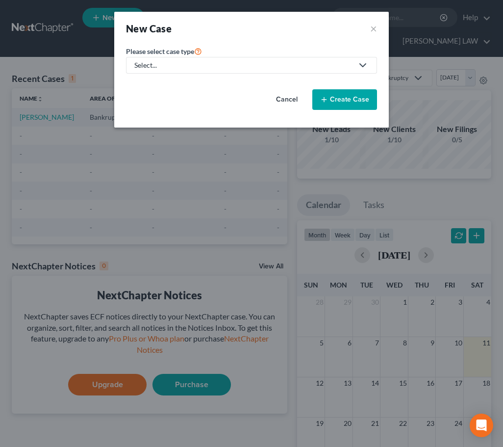
click at [365, 69] on icon at bounding box center [363, 65] width 12 height 12
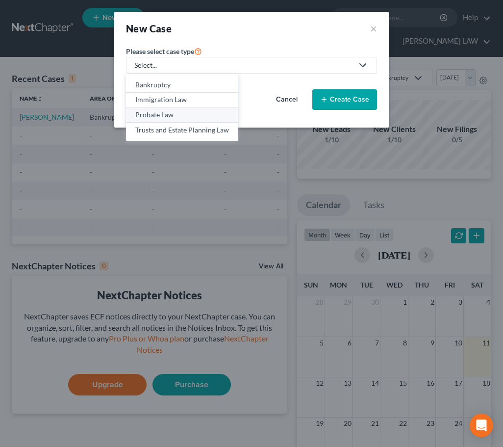
click at [177, 113] on div "Probate Law" at bounding box center [182, 115] width 94 height 10
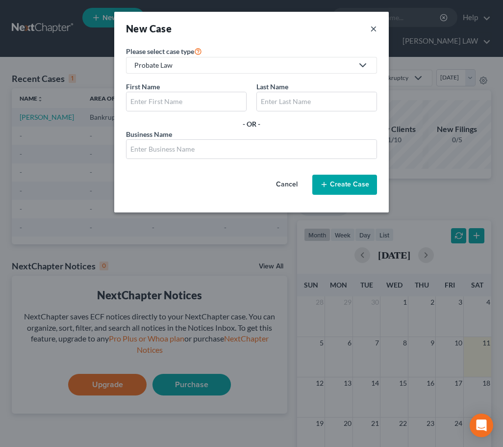
click at [374, 29] on button "×" at bounding box center [373, 29] width 7 height 14
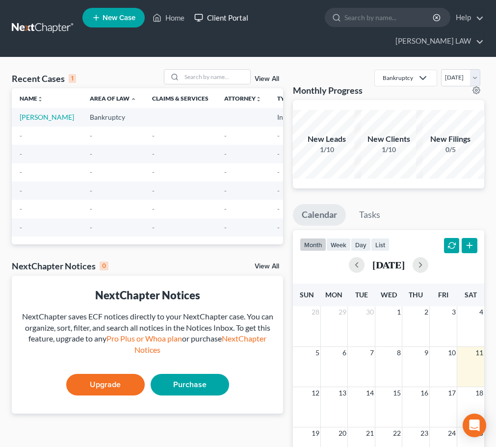
click at [218, 18] on link "Client Portal" at bounding box center [221, 18] width 64 height 18
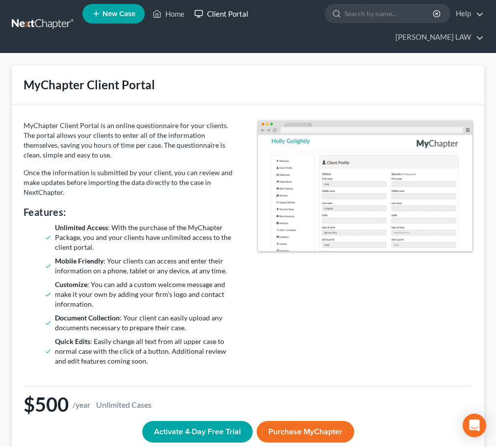
scroll to position [5, 0]
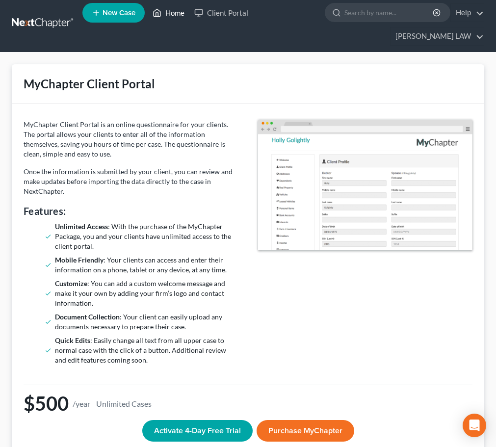
click at [166, 14] on link "Home" at bounding box center [169, 13] width 42 height 18
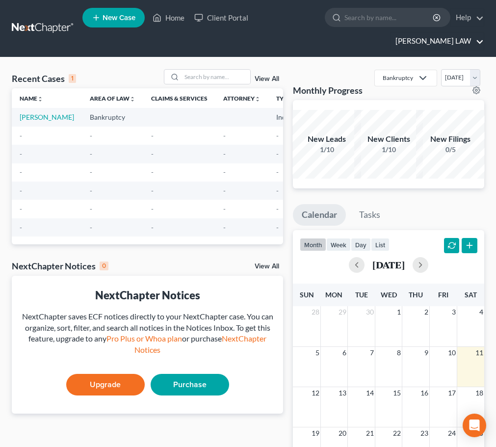
click at [456, 40] on link "JERRY WRIGHT LAW" at bounding box center [436, 41] width 93 height 18
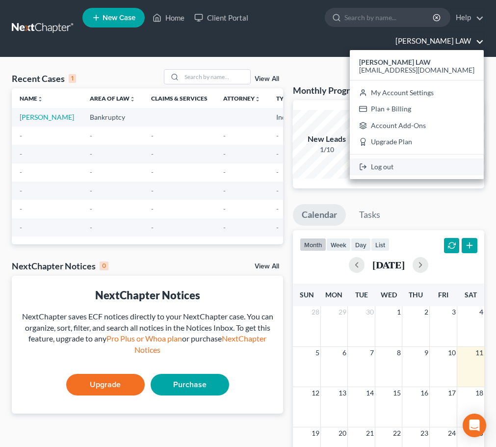
click at [420, 169] on link "Log out" at bounding box center [417, 166] width 134 height 17
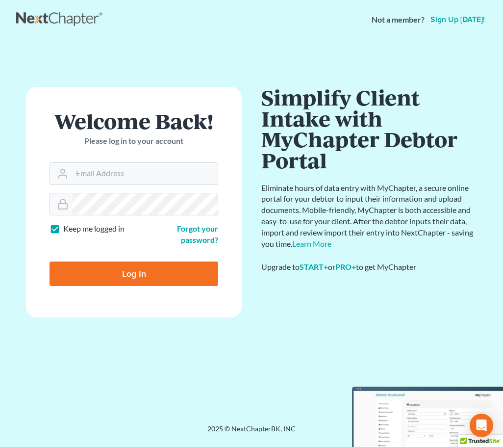
click at [349, 60] on div "Welcome Back! Please log in to your account Email Address Password Keep me logg…" at bounding box center [251, 220] width 471 height 361
